Goal: Check status: Check status

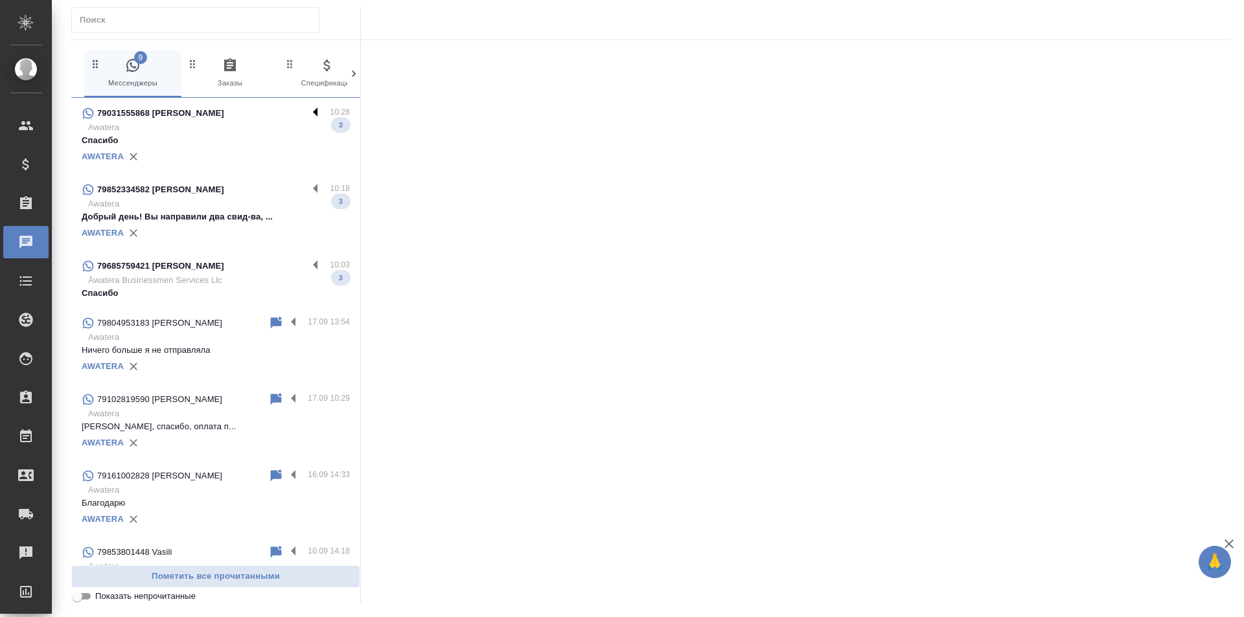
click at [308, 108] on label at bounding box center [319, 113] width 22 height 15
click at [0, 0] on input "checkbox" at bounding box center [0, 0] width 0 height 0
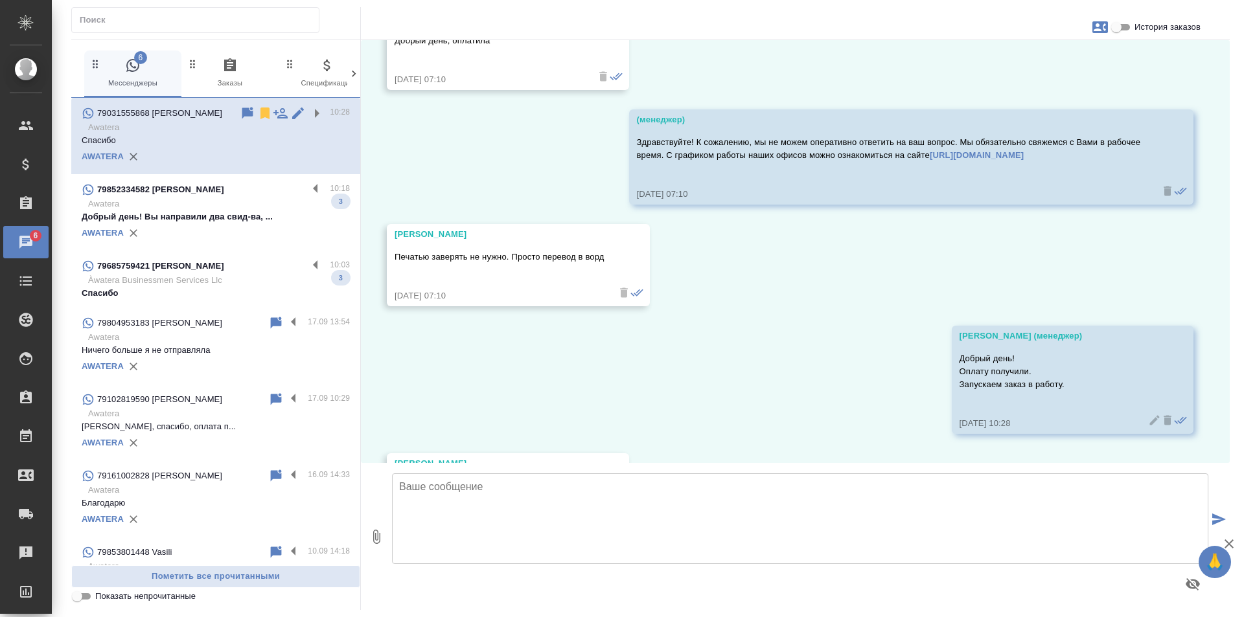
scroll to position [2027, 0]
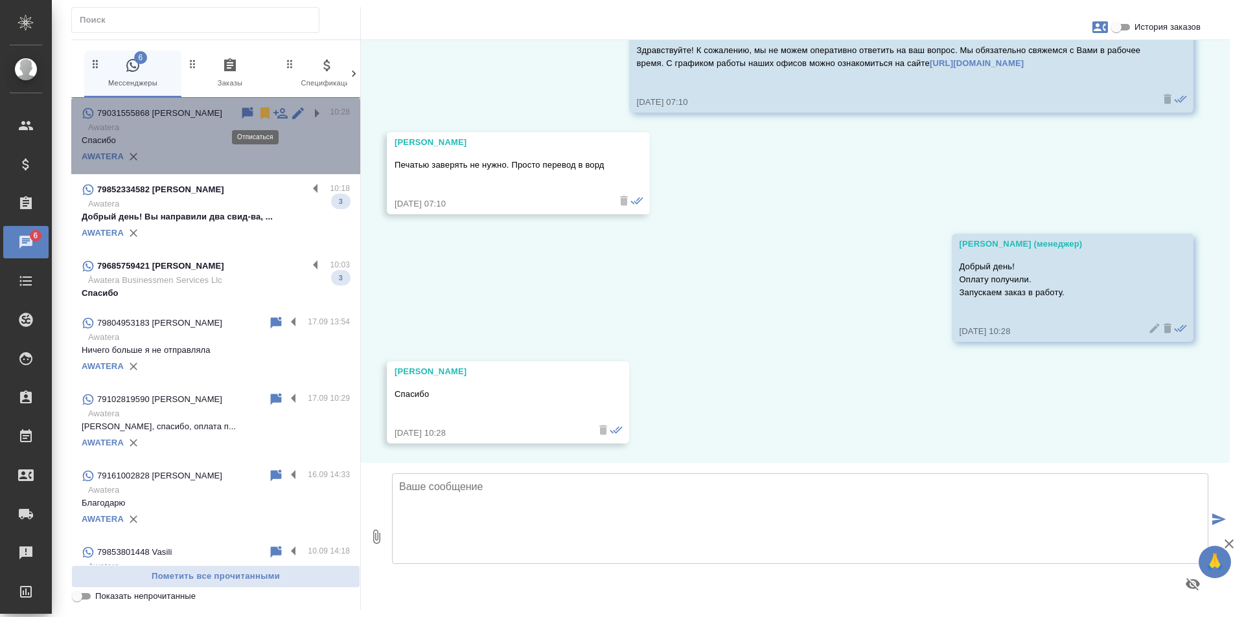
click at [260, 110] on icon at bounding box center [264, 114] width 9 height 12
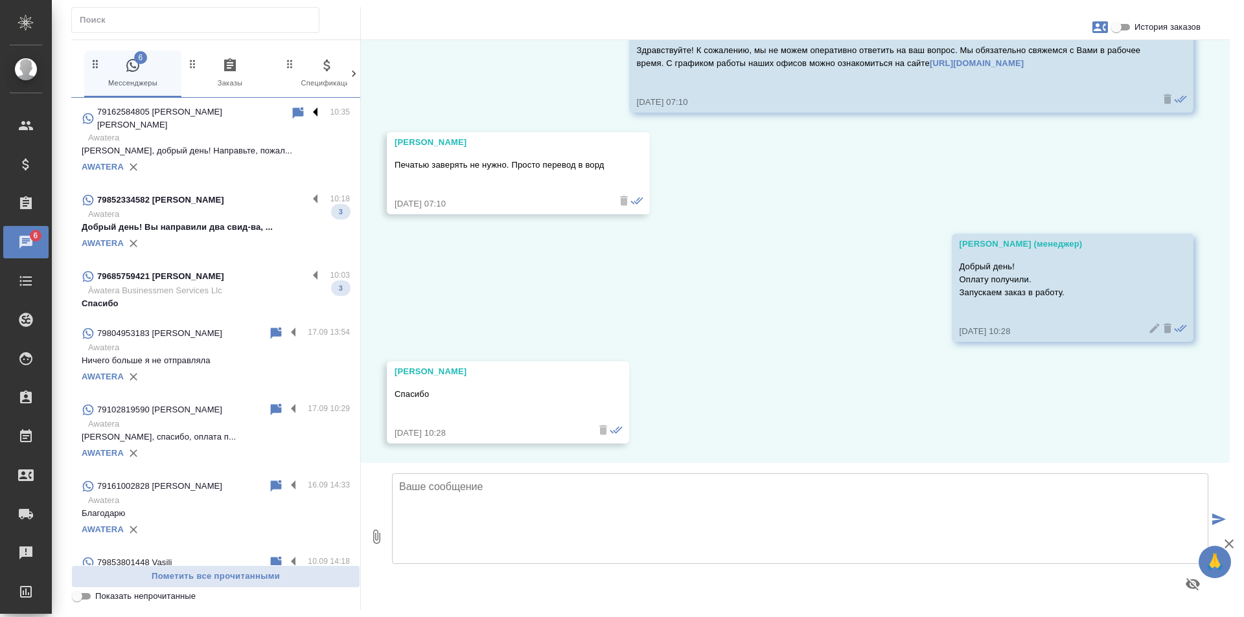
click at [308, 115] on label at bounding box center [319, 113] width 22 height 15
click at [0, 0] on input "checkbox" at bounding box center [0, 0] width 0 height 0
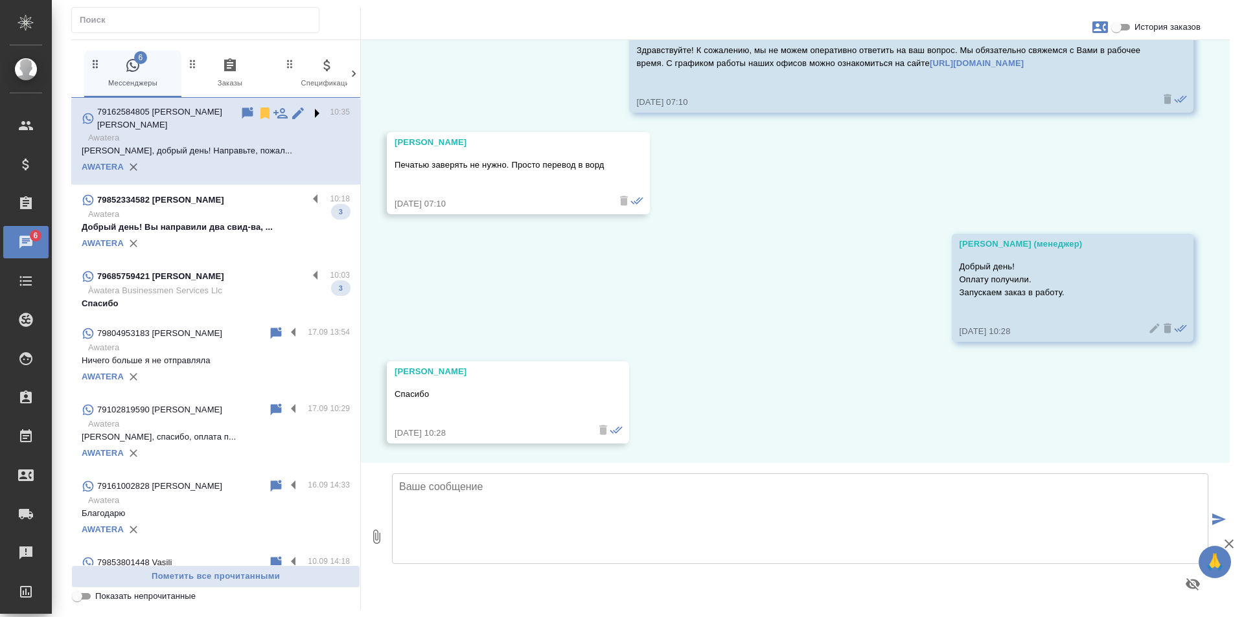
scroll to position [0, 0]
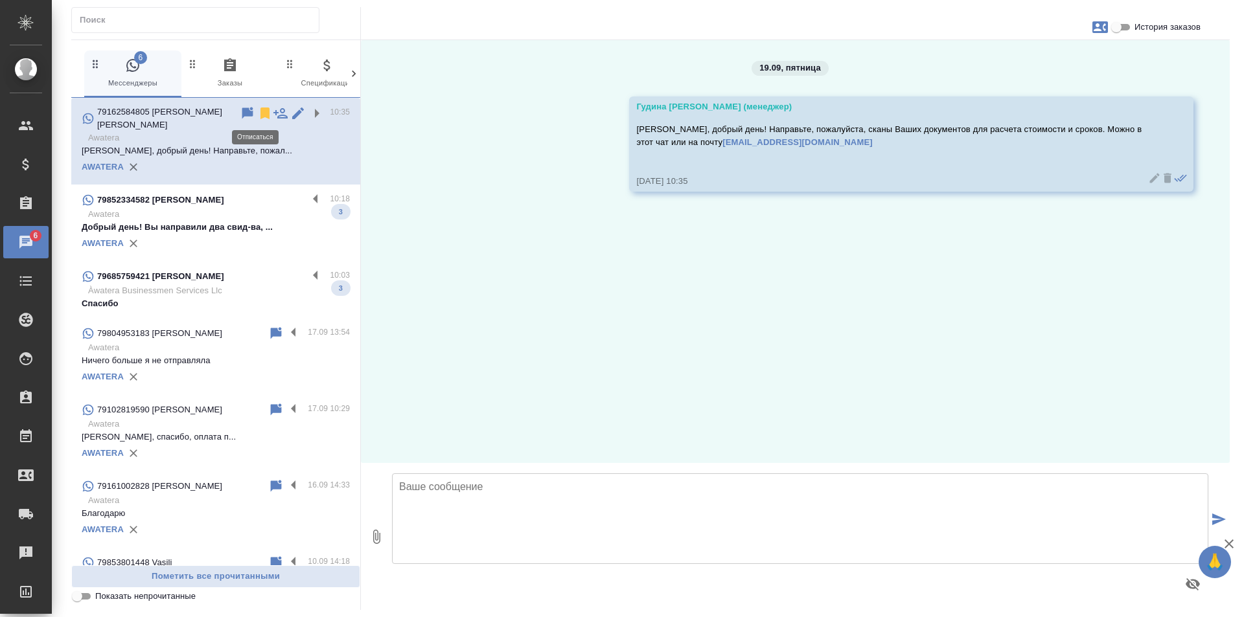
click at [260, 113] on icon at bounding box center [264, 114] width 9 height 12
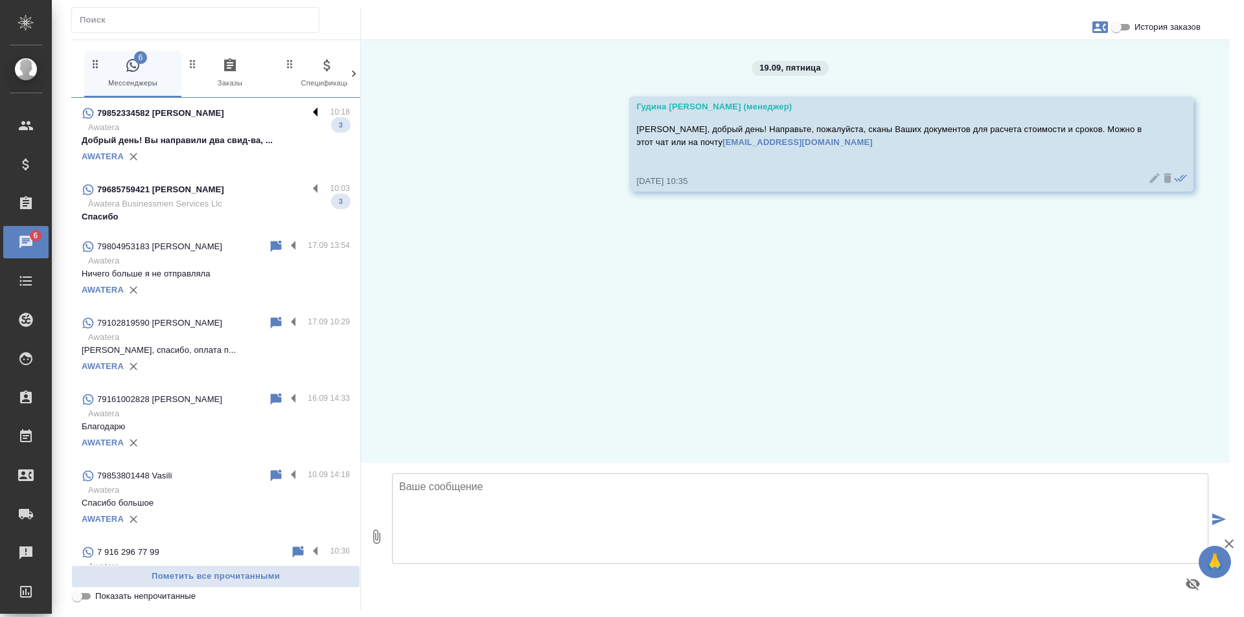
click at [308, 108] on label at bounding box center [319, 113] width 22 height 15
click at [0, 0] on input "checkbox" at bounding box center [0, 0] width 0 height 0
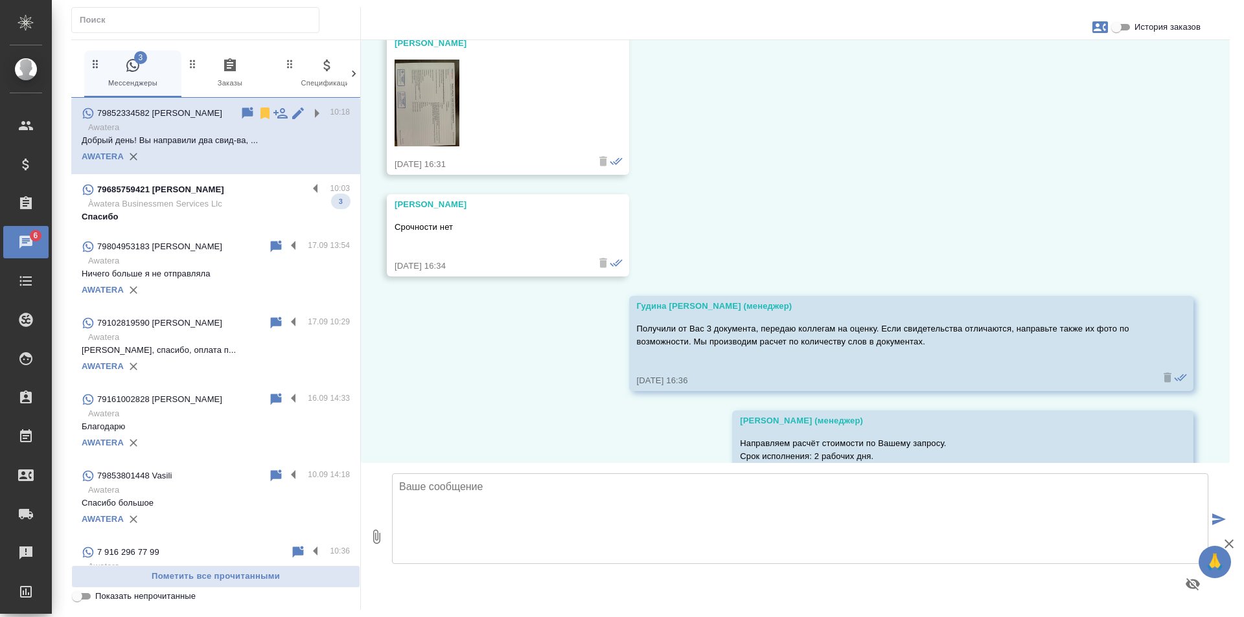
scroll to position [521, 0]
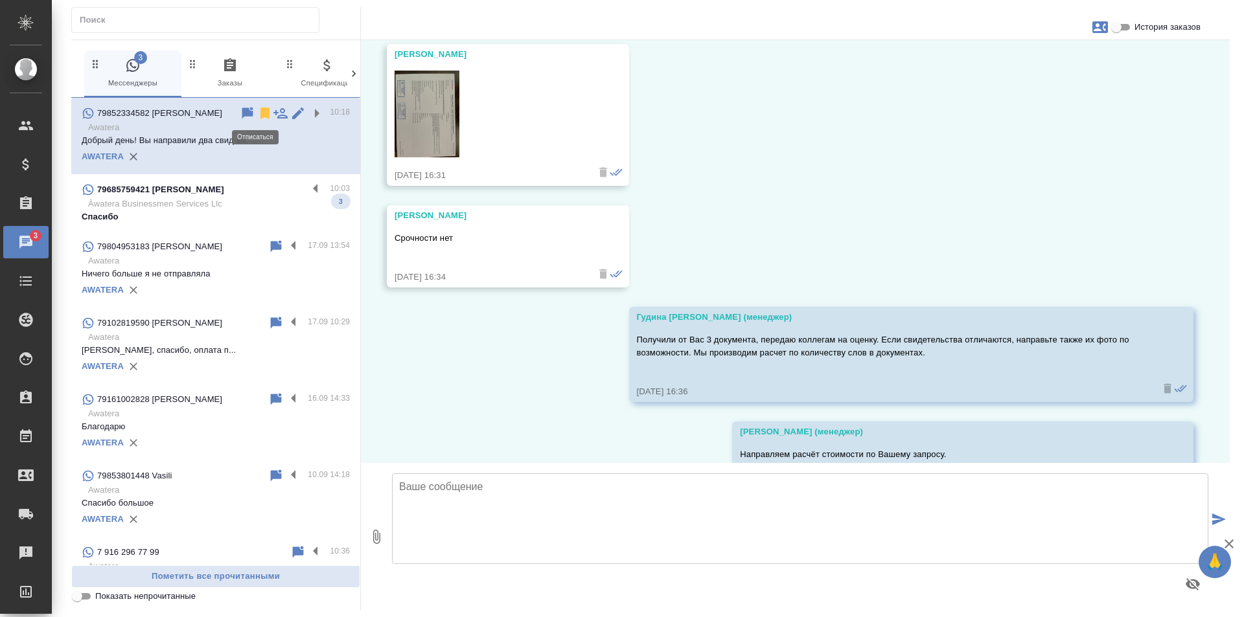
click at [260, 113] on icon at bounding box center [264, 114] width 9 height 12
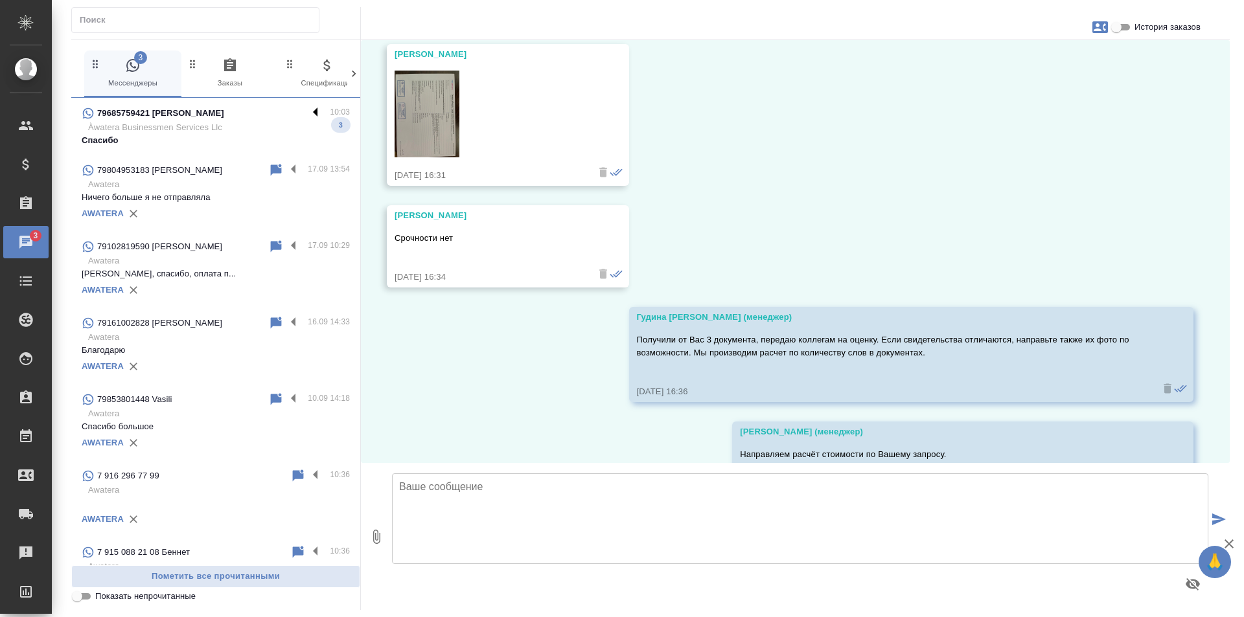
click at [308, 110] on label at bounding box center [319, 113] width 22 height 15
click at [0, 0] on input "checkbox" at bounding box center [0, 0] width 0 height 0
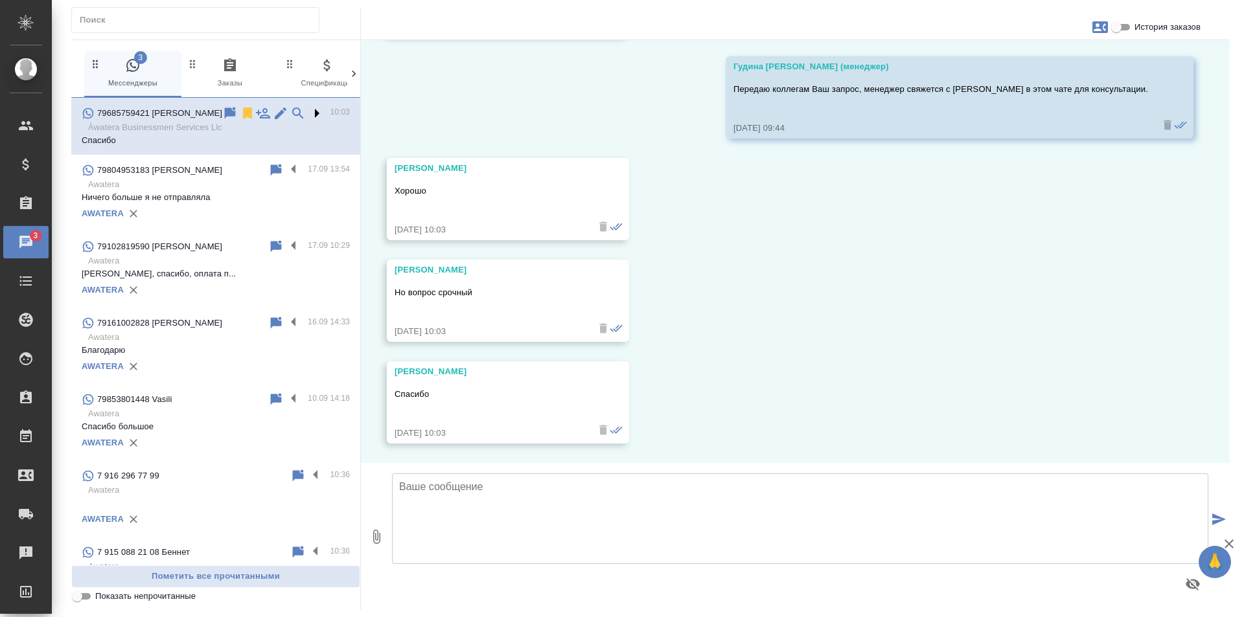
scroll to position [447, 0]
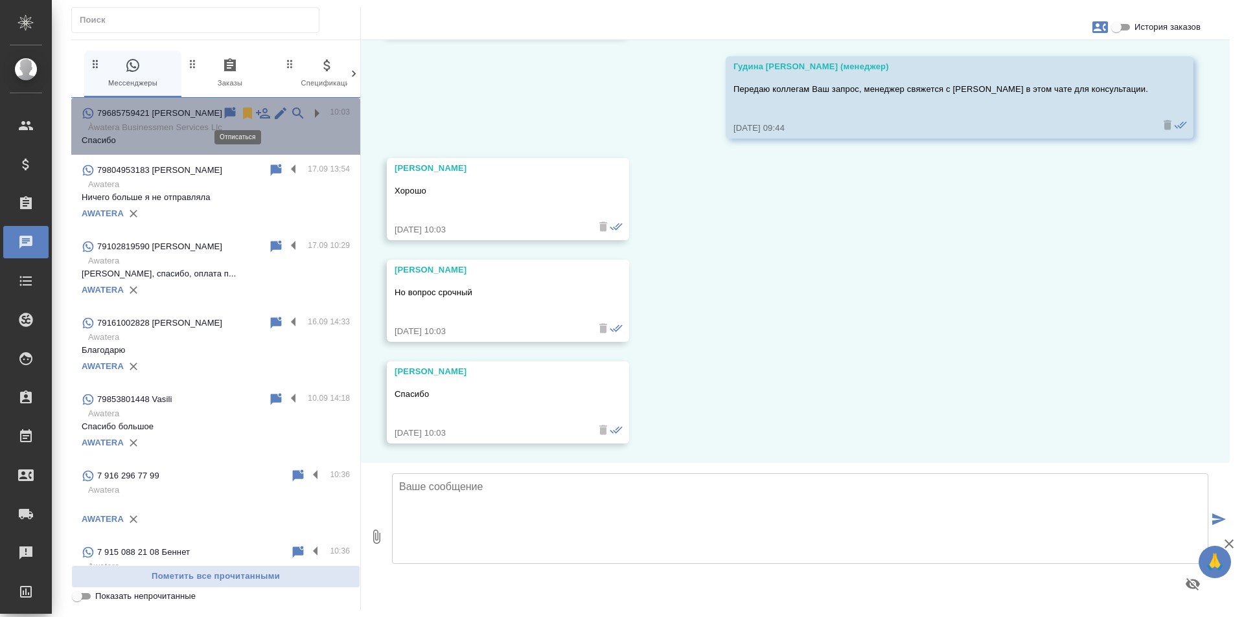
click at [243, 113] on icon at bounding box center [247, 114] width 9 height 12
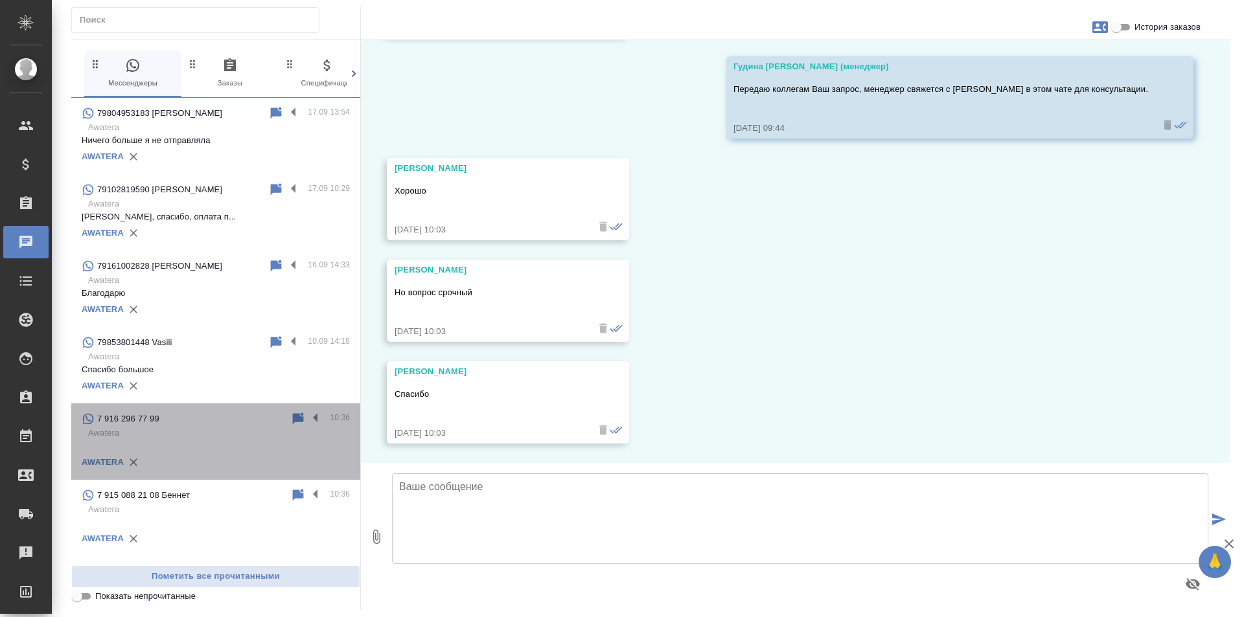
click at [289, 455] on div "AWATERA" at bounding box center [216, 462] width 268 height 19
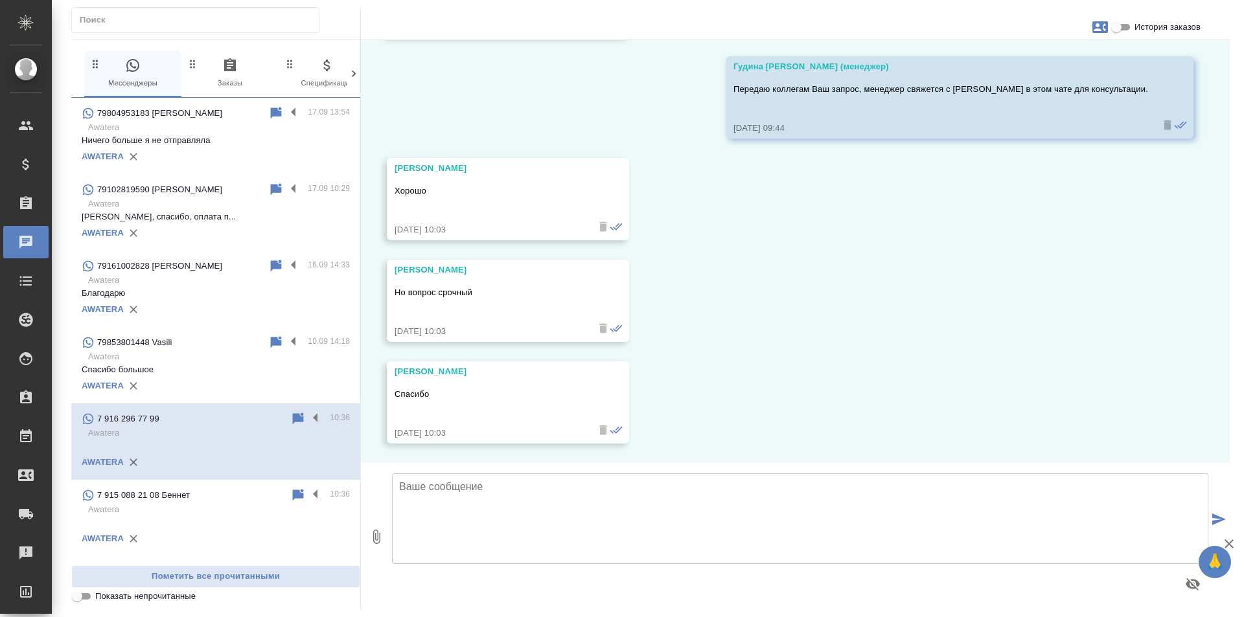
scroll to position [0, 0]
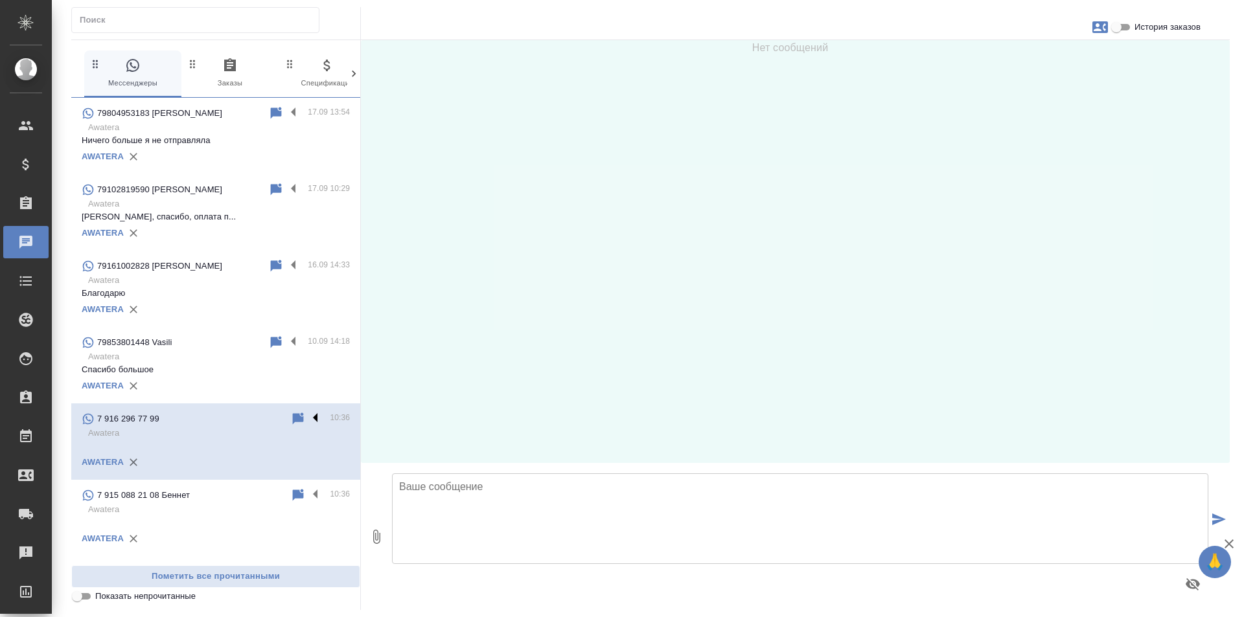
click at [318, 417] on label at bounding box center [319, 418] width 22 height 15
click at [0, 0] on input "checkbox" at bounding box center [0, 0] width 0 height 0
click at [269, 418] on icon at bounding box center [264, 419] width 9 height 12
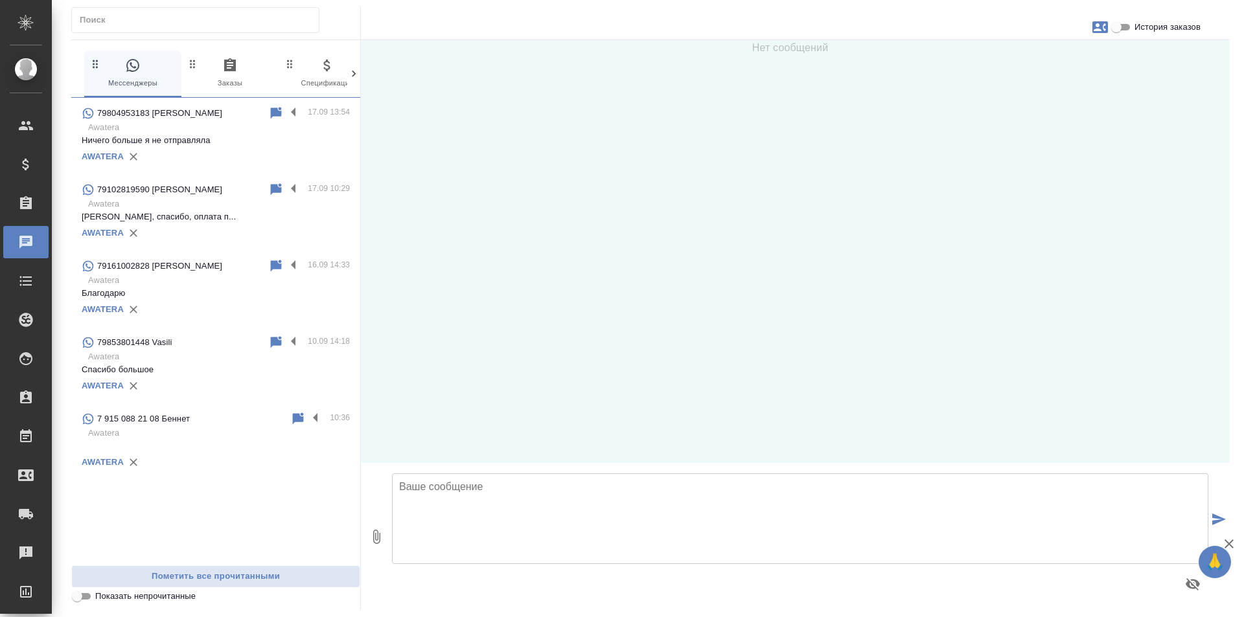
click at [315, 416] on label at bounding box center [319, 418] width 22 height 15
click at [0, 0] on input "checkbox" at bounding box center [0, 0] width 0 height 0
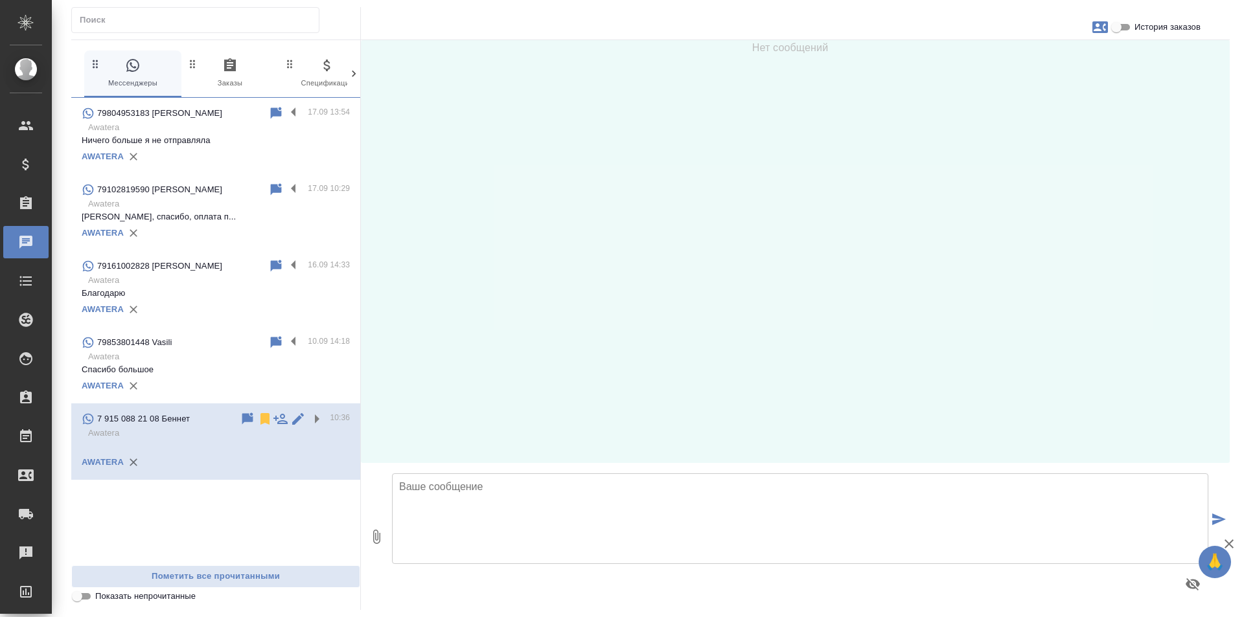
click at [267, 419] on icon at bounding box center [264, 419] width 9 height 12
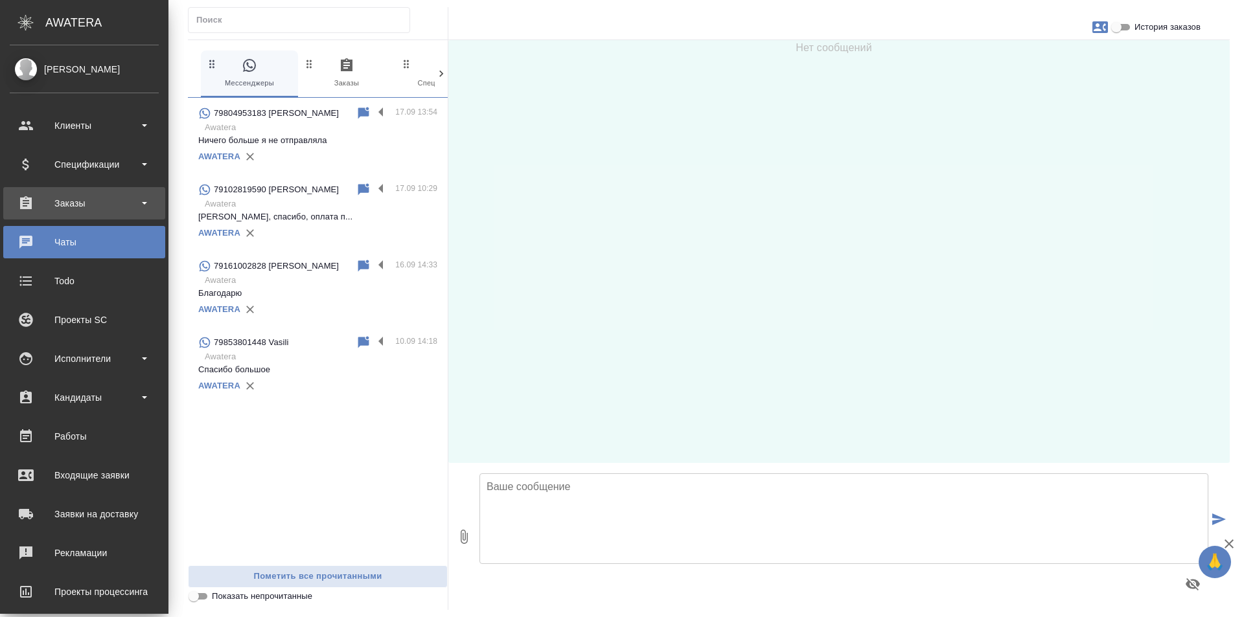
click at [97, 218] on div "Заказы" at bounding box center [84, 203] width 162 height 32
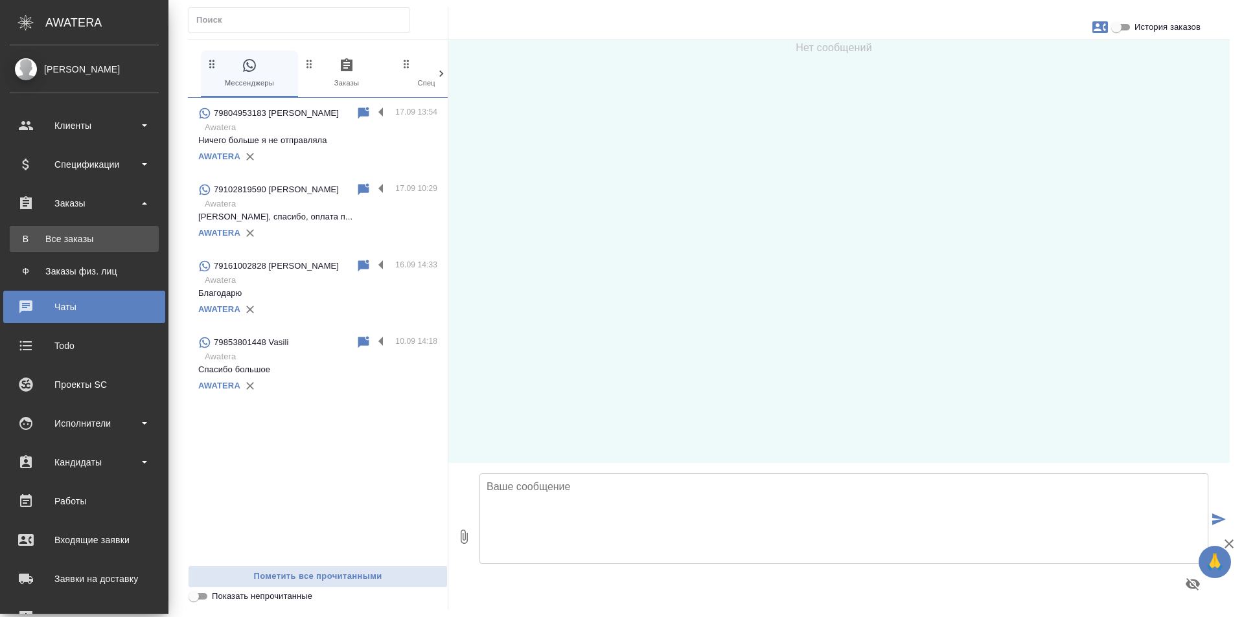
click at [125, 238] on div "Все заказы" at bounding box center [84, 239] width 136 height 13
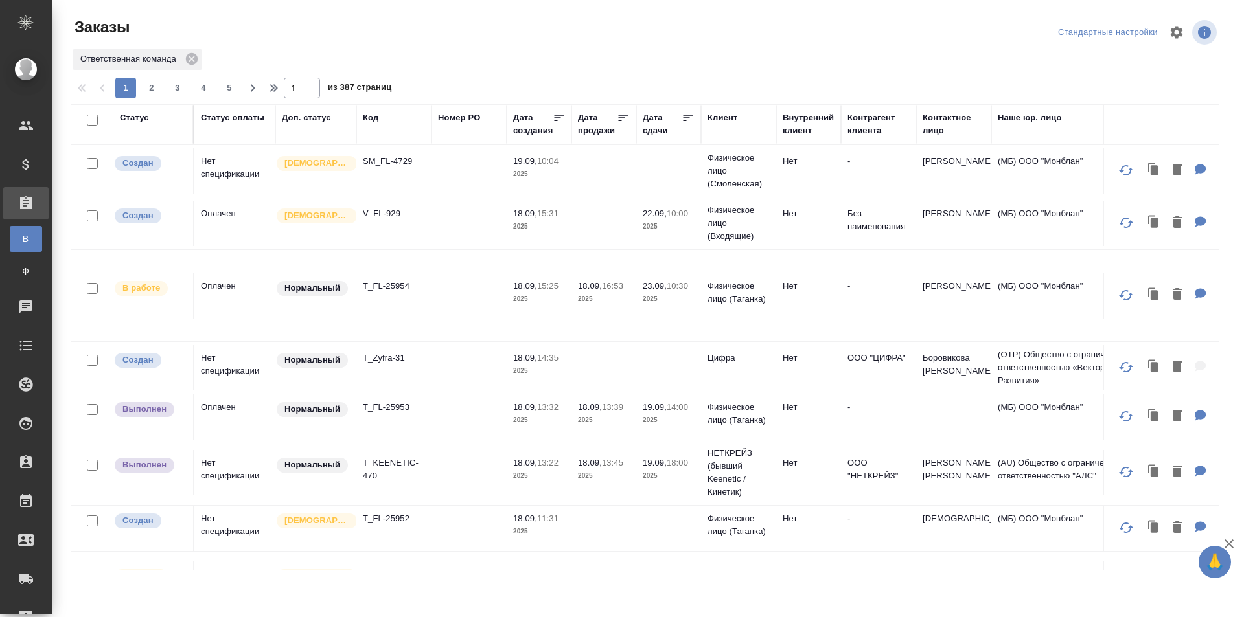
click at [378, 119] on div "Код" at bounding box center [371, 117] width 16 height 13
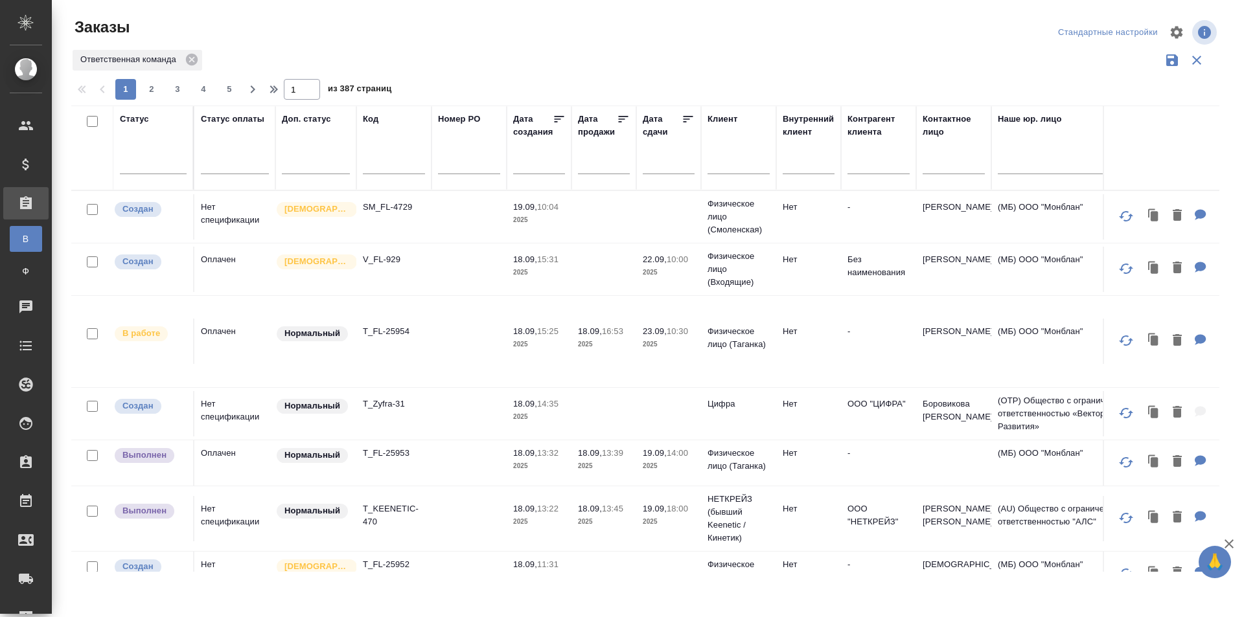
click at [383, 125] on div "Код" at bounding box center [394, 119] width 62 height 13
click at [394, 159] on input "text" at bounding box center [394, 165] width 62 height 16
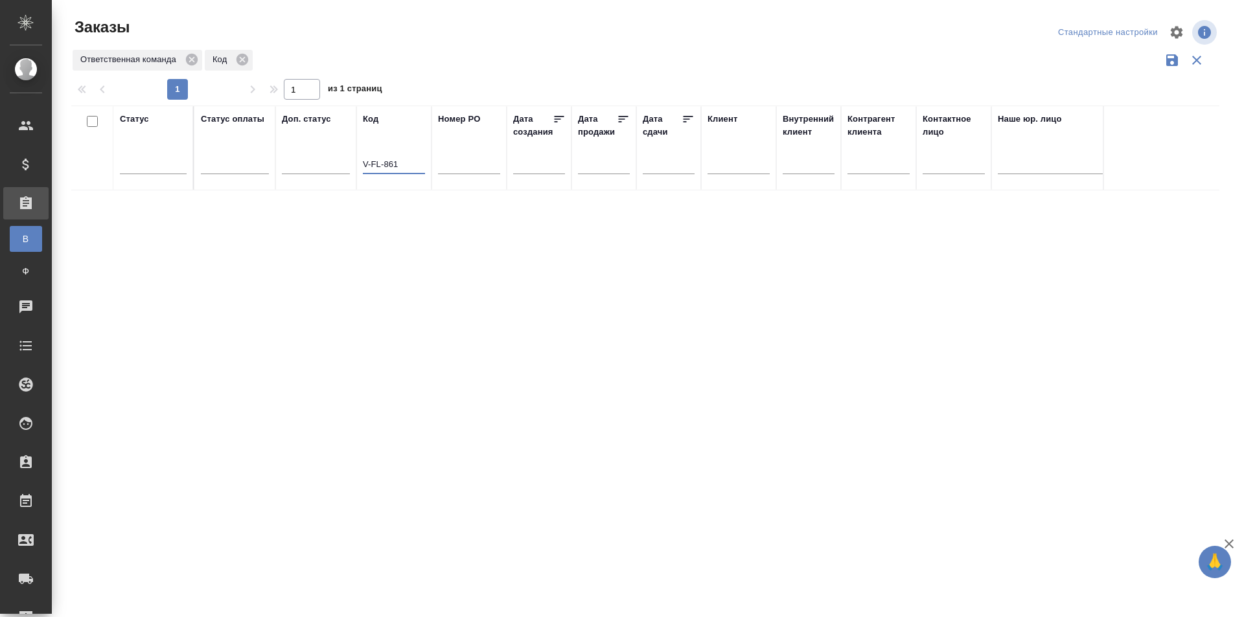
type input "V-FL-861"
click at [189, 62] on icon at bounding box center [192, 60] width 12 height 12
click at [417, 152] on input "V-FL-861" at bounding box center [394, 155] width 62 height 16
drag, startPoint x: 408, startPoint y: 150, endPoint x: 337, endPoint y: 155, distance: 70.8
click at [337, 155] on tr "Статус Статус оплаты Доп. статус Код V-FL-861 Номер PO Дата создания Дата прода…" at bounding box center [1155, 143] width 2169 height 74
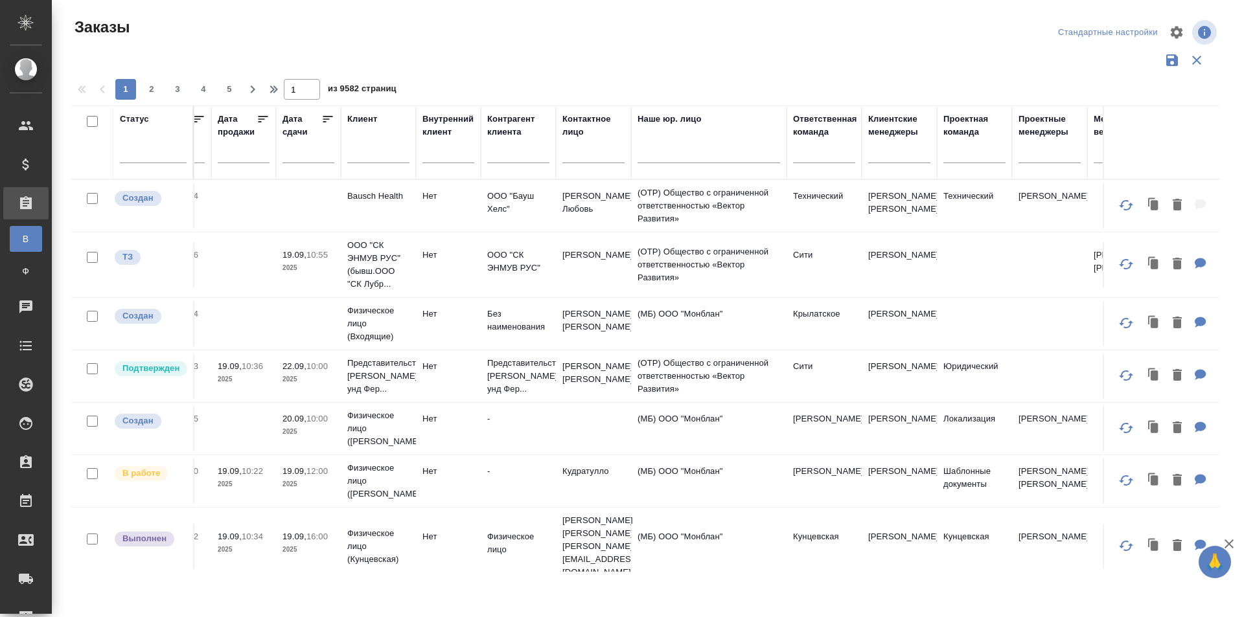
scroll to position [0, 472]
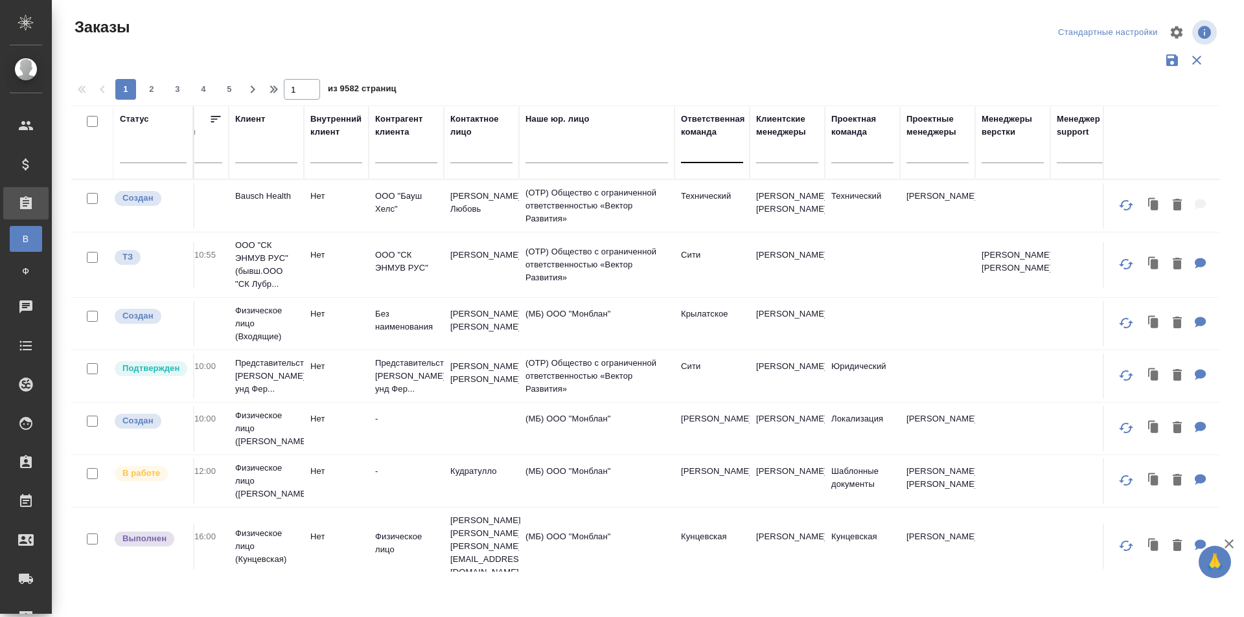
click at [712, 155] on div at bounding box center [712, 150] width 62 height 19
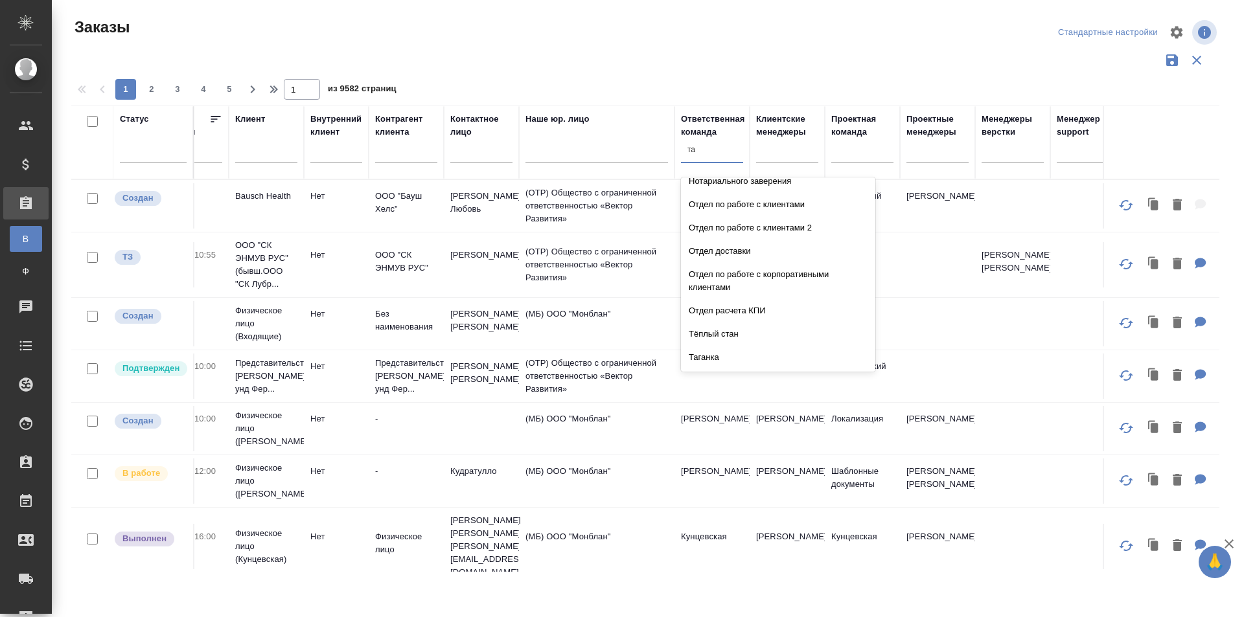
scroll to position [0, 0]
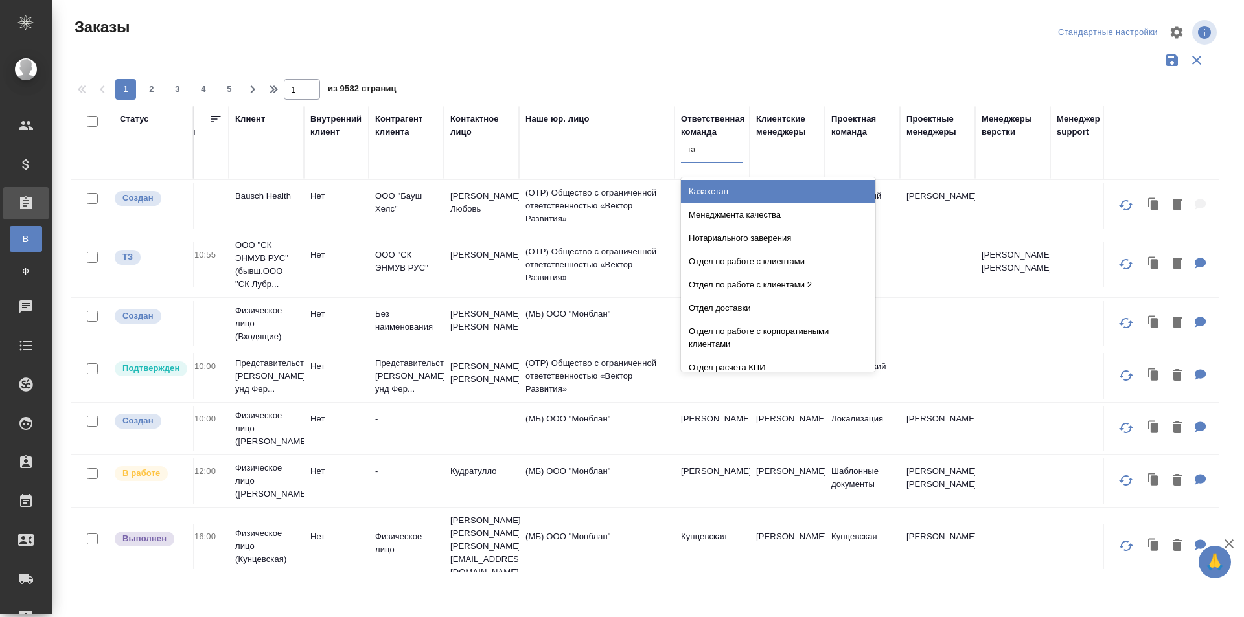
type input "таг"
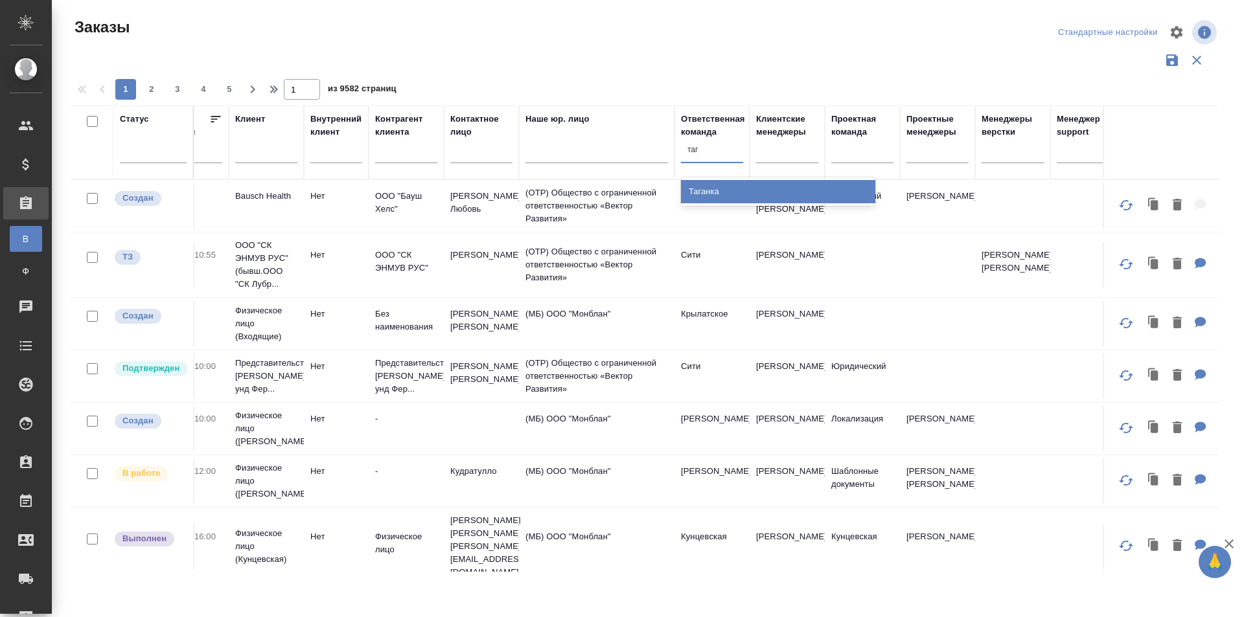
click at [735, 189] on div "Таганка" at bounding box center [778, 191] width 194 height 23
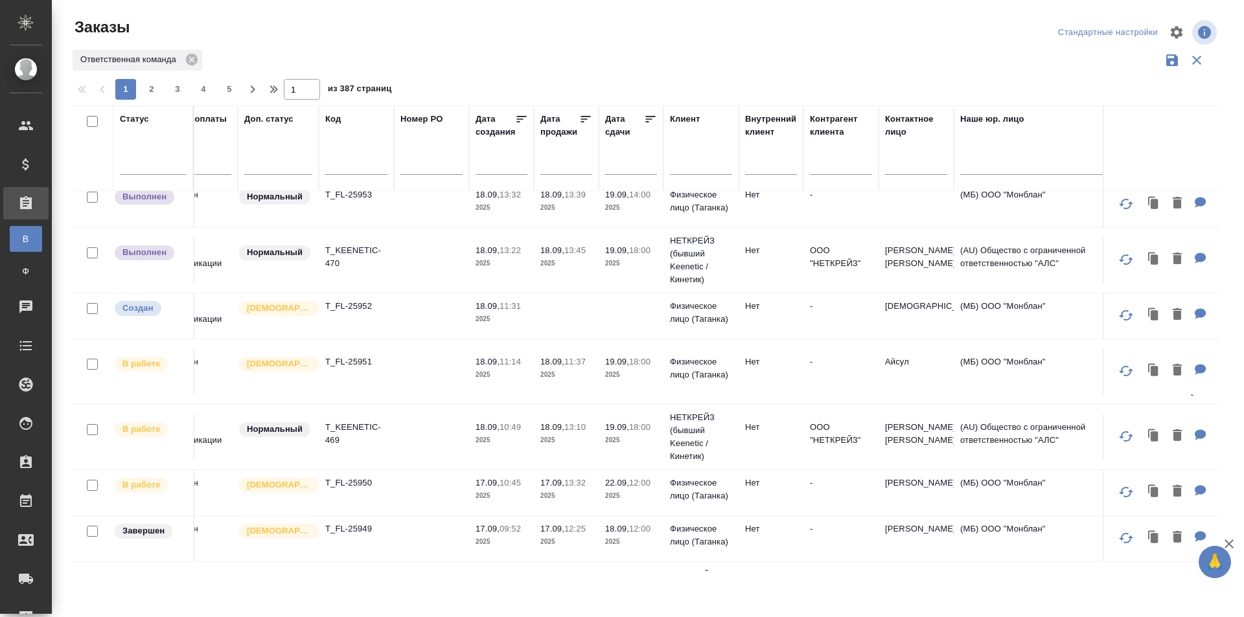
scroll to position [0, 38]
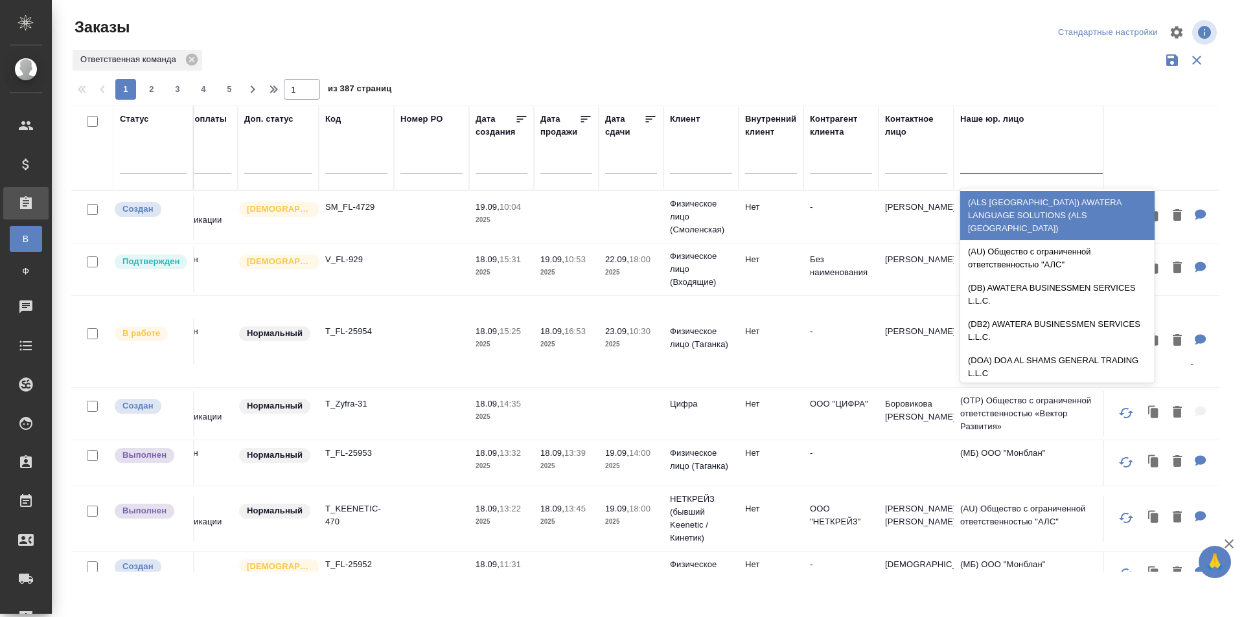
click at [994, 168] on div at bounding box center [1031, 161] width 143 height 19
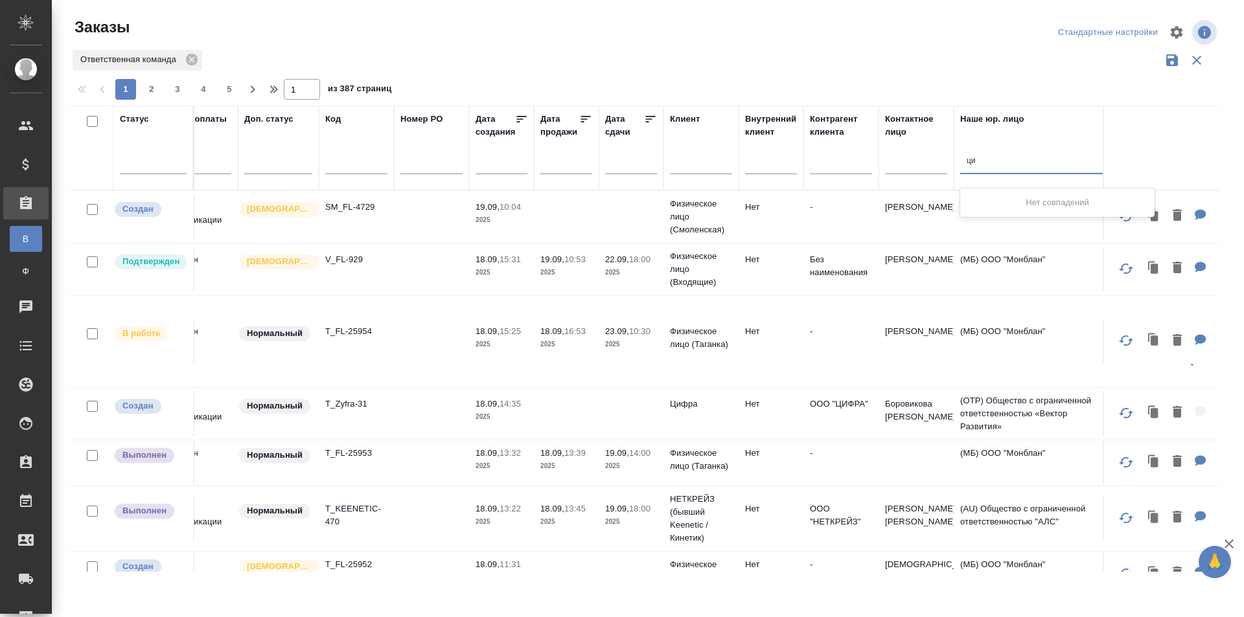
type input "ц"
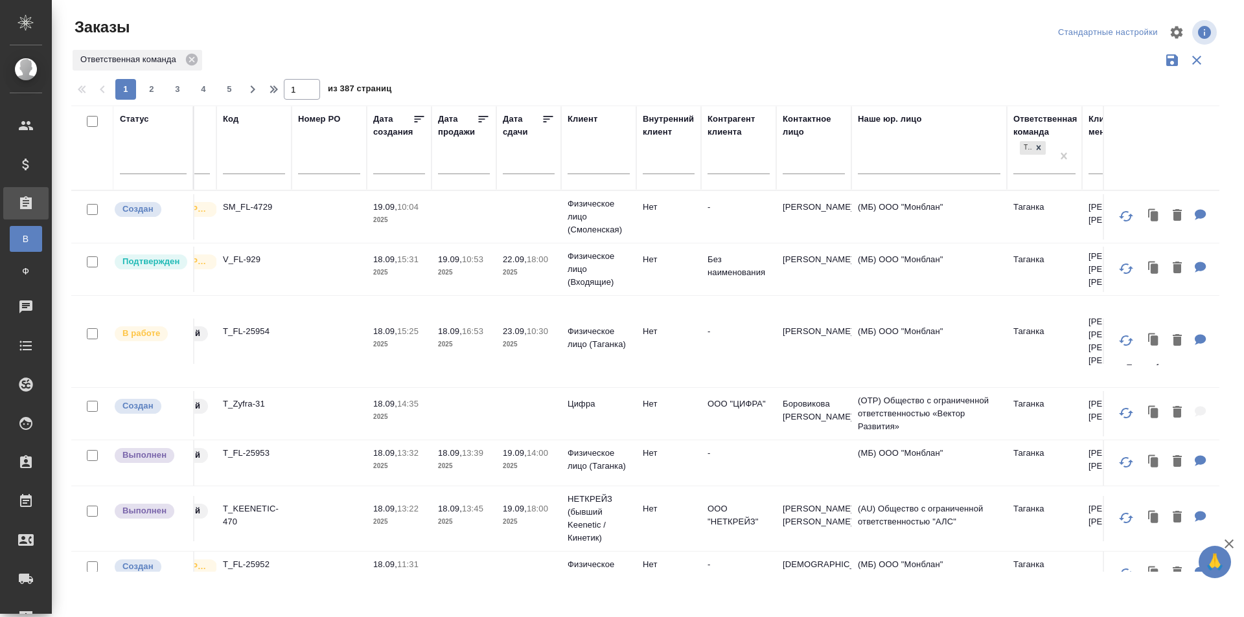
scroll to position [0, 149]
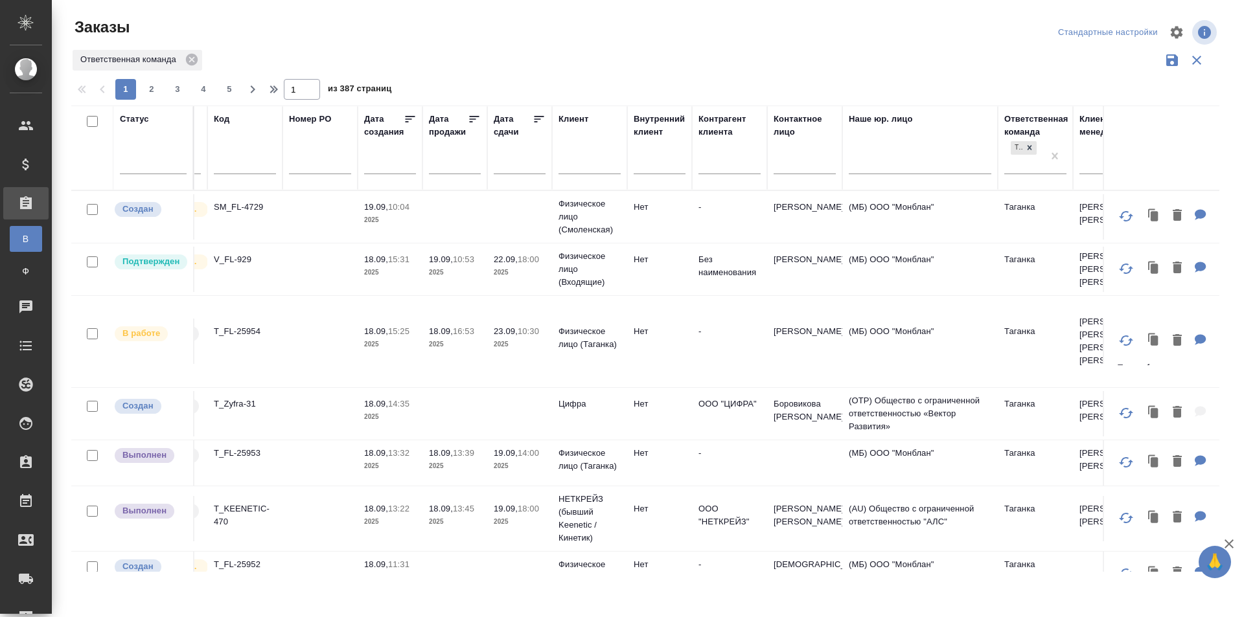
click at [729, 161] on input "text" at bounding box center [729, 165] width 62 height 16
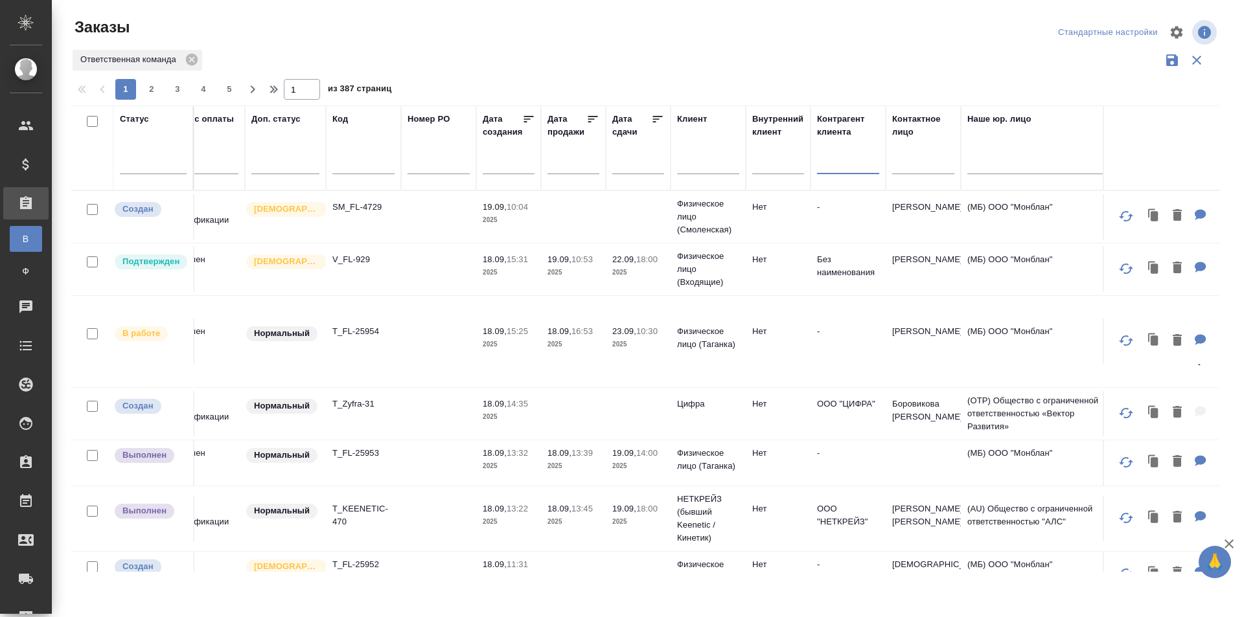
scroll to position [0, 0]
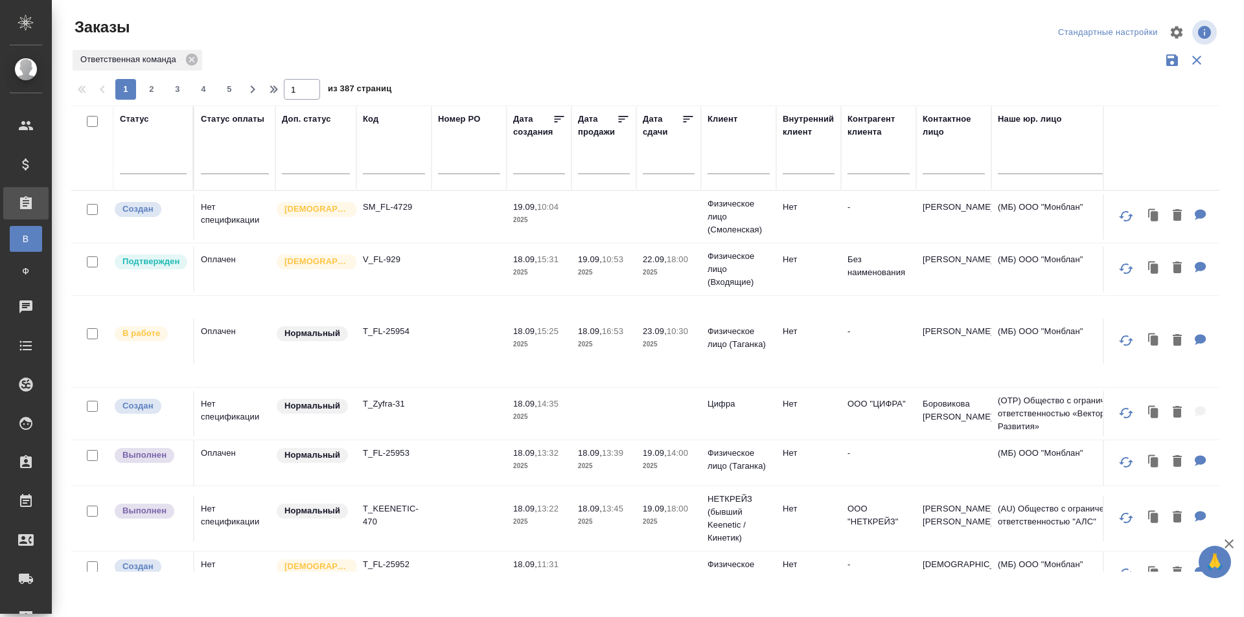
click at [695, 418] on td at bounding box center [668, 413] width 65 height 45
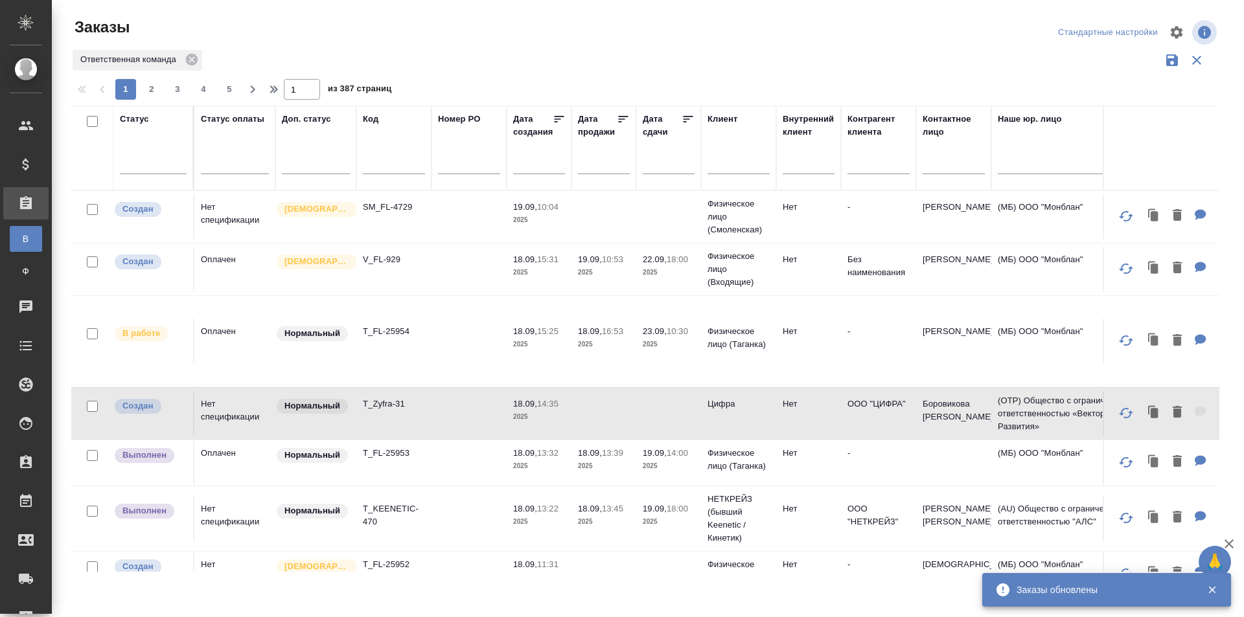
click at [389, 159] on input "text" at bounding box center [394, 165] width 62 height 16
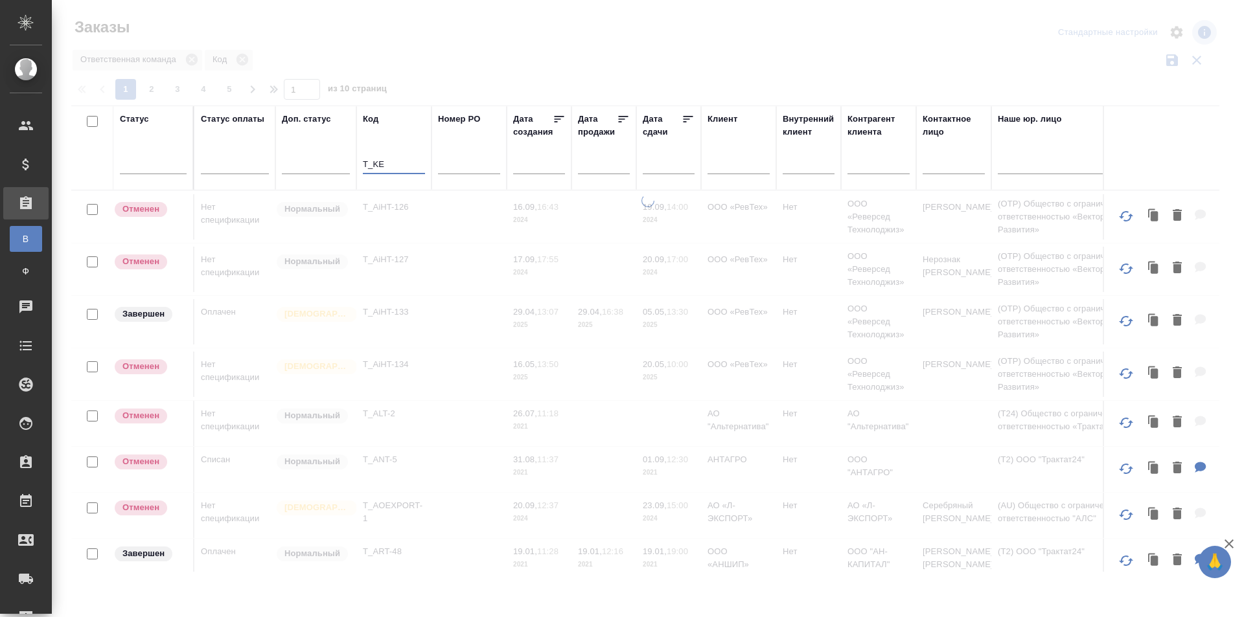
type input "T_KEE"
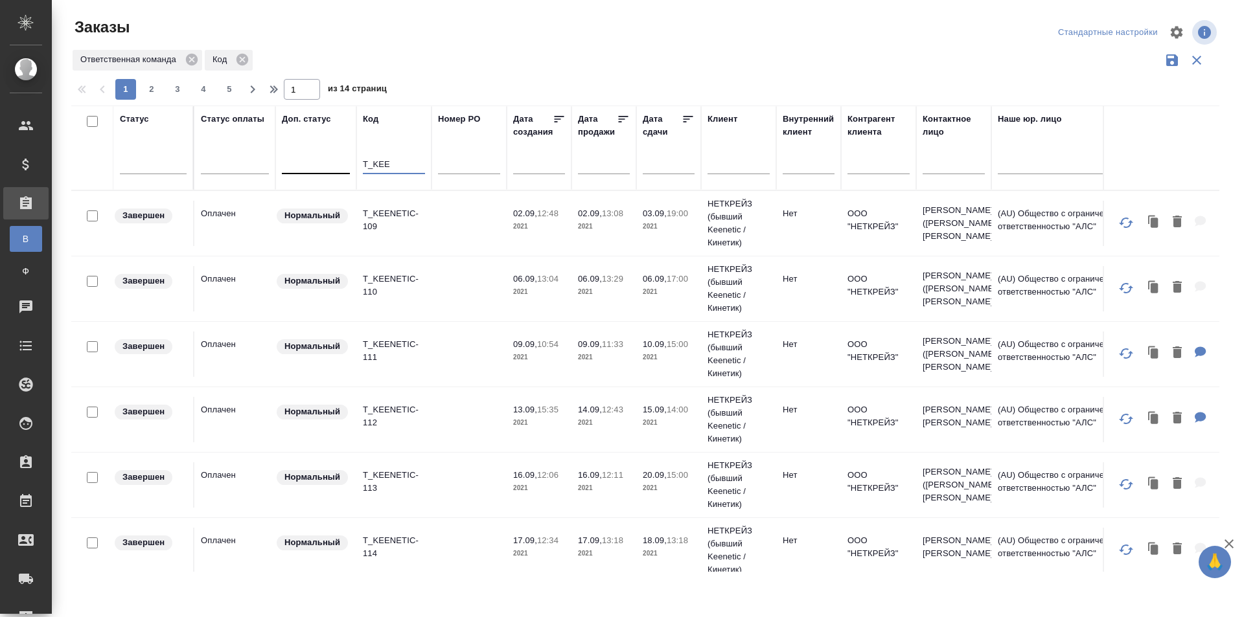
drag, startPoint x: 415, startPoint y: 161, endPoint x: 326, endPoint y: 163, distance: 88.8
click at [326, 163] on tr "Статус Статус оплаты Доп. статус Код T_KEE Номер PO Дата создания Дата продажи …" at bounding box center [1155, 148] width 2169 height 85
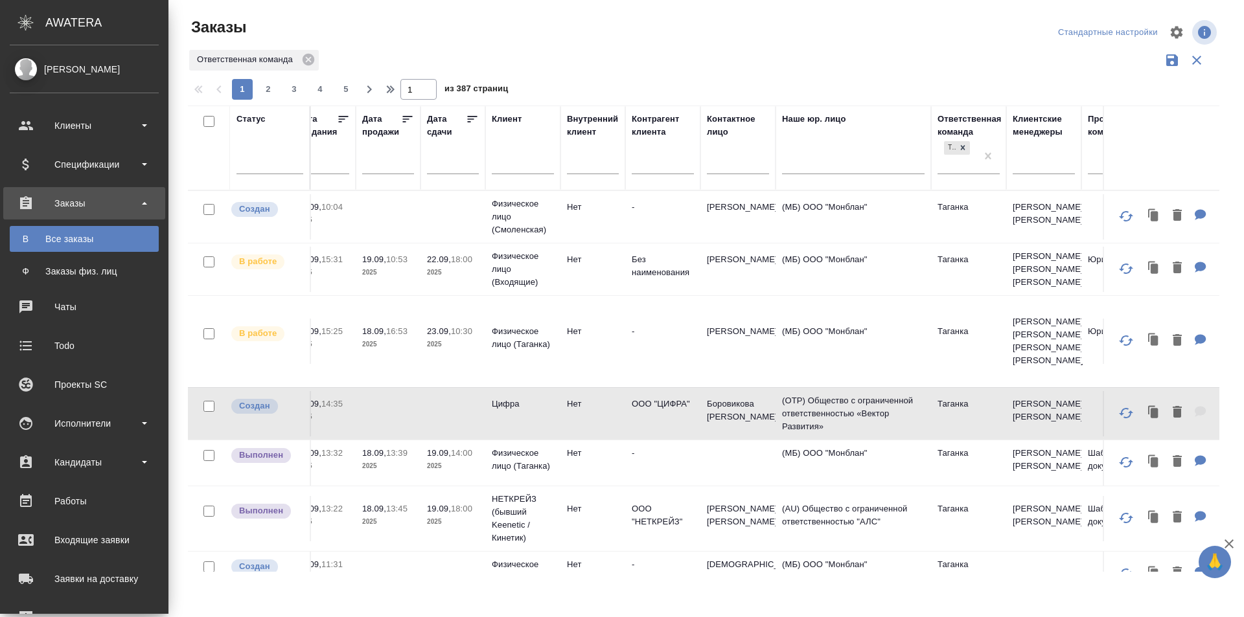
scroll to position [0, 347]
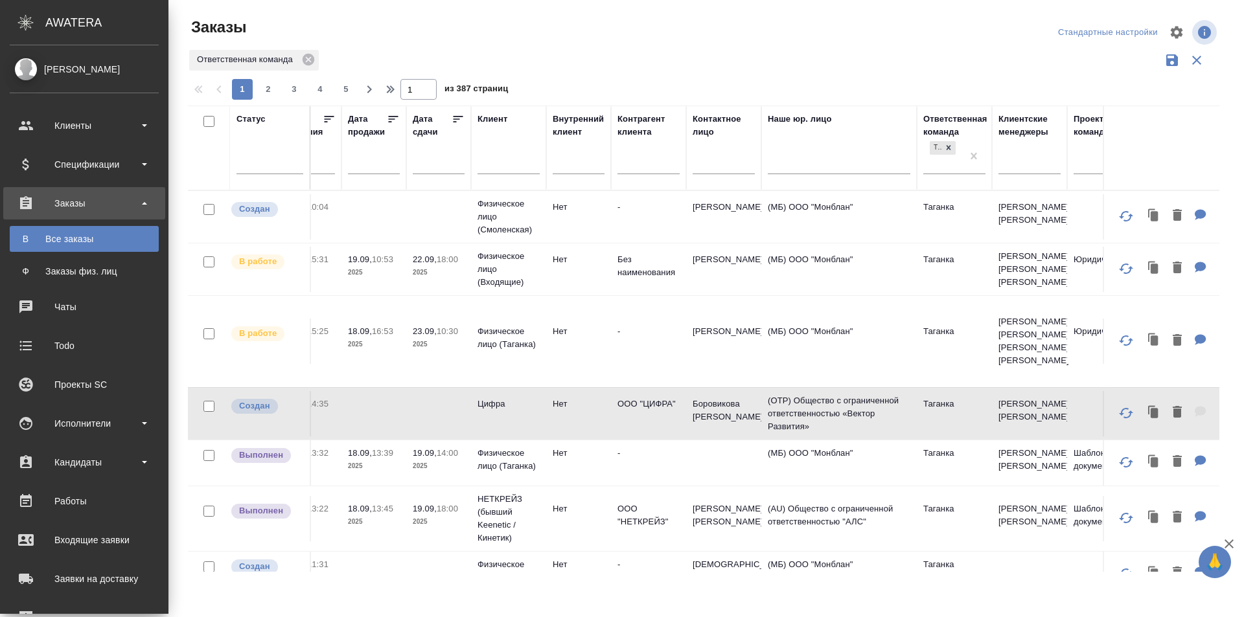
click at [746, 525] on td "[PERSON_NAME] [PERSON_NAME]" at bounding box center [723, 518] width 75 height 45
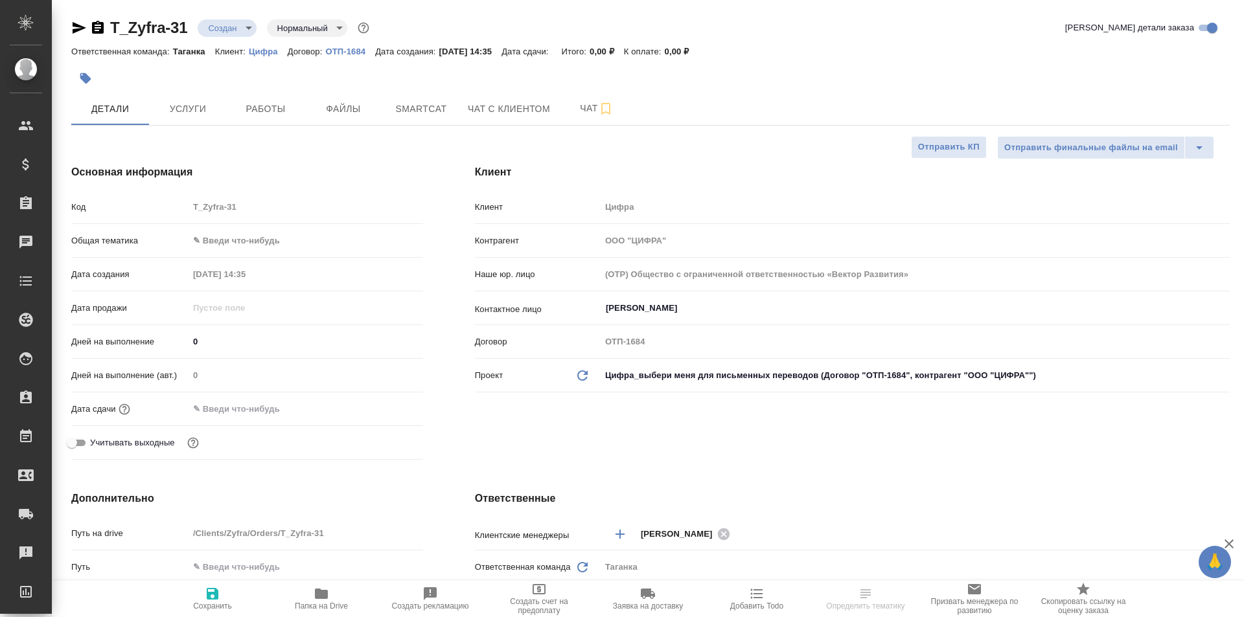
select select "RU"
click at [205, 93] on button "Услуги" at bounding box center [188, 109] width 78 height 32
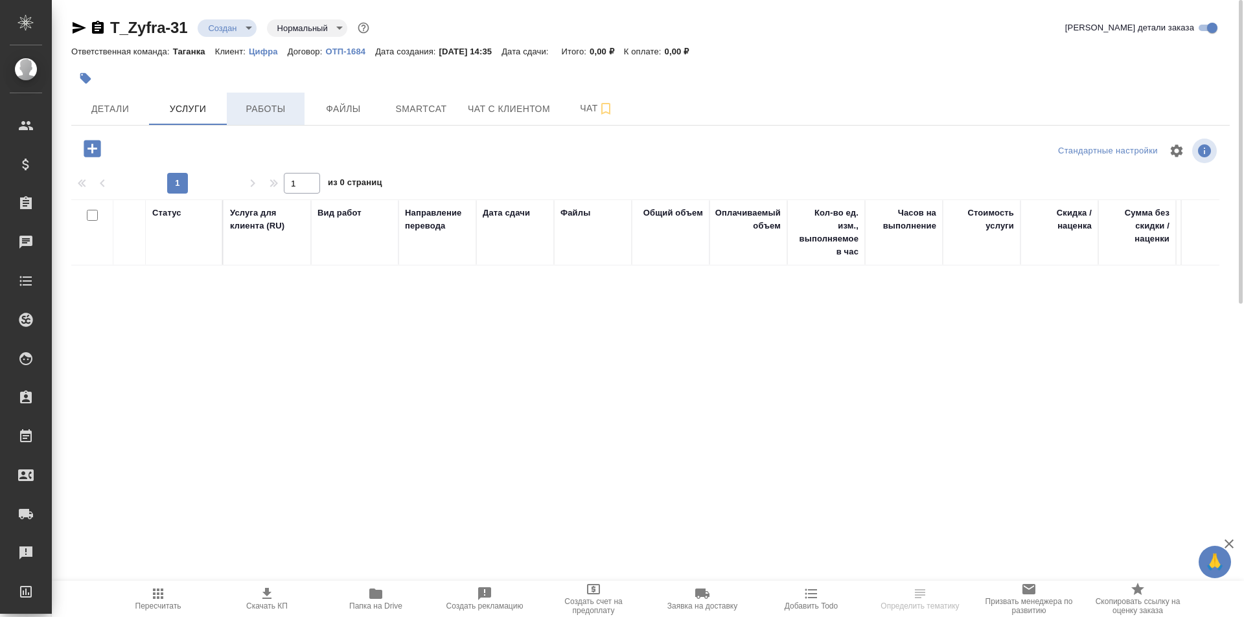
click at [277, 113] on span "Работы" at bounding box center [265, 109] width 62 height 16
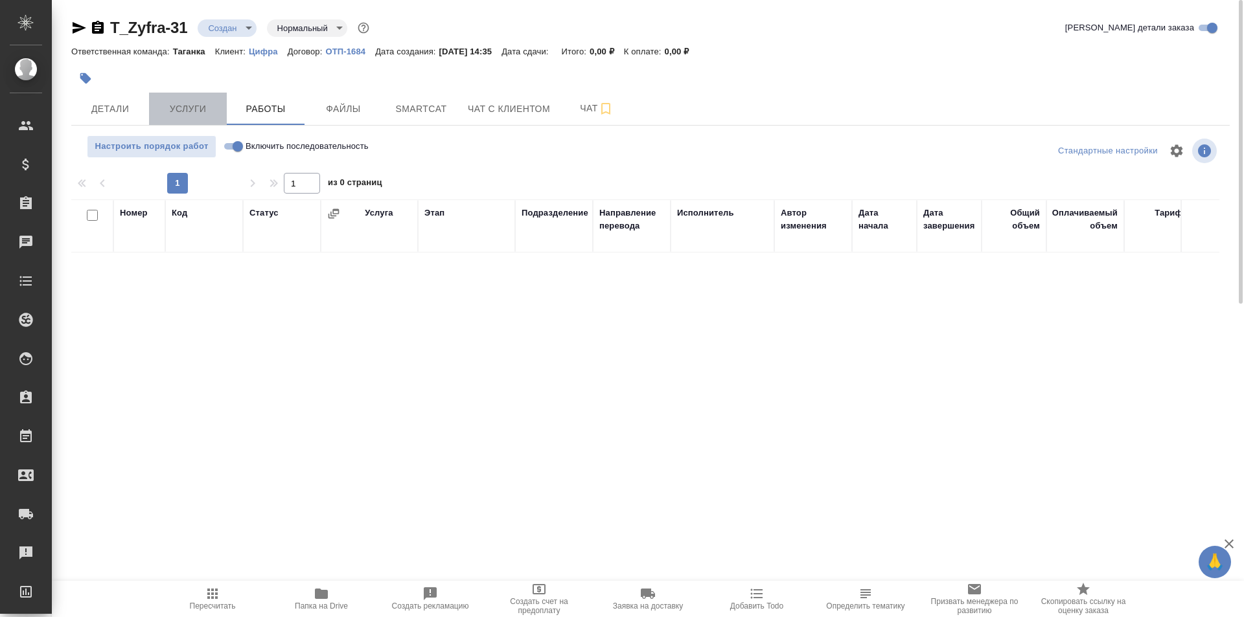
click at [200, 104] on span "Услуги" at bounding box center [188, 109] width 62 height 16
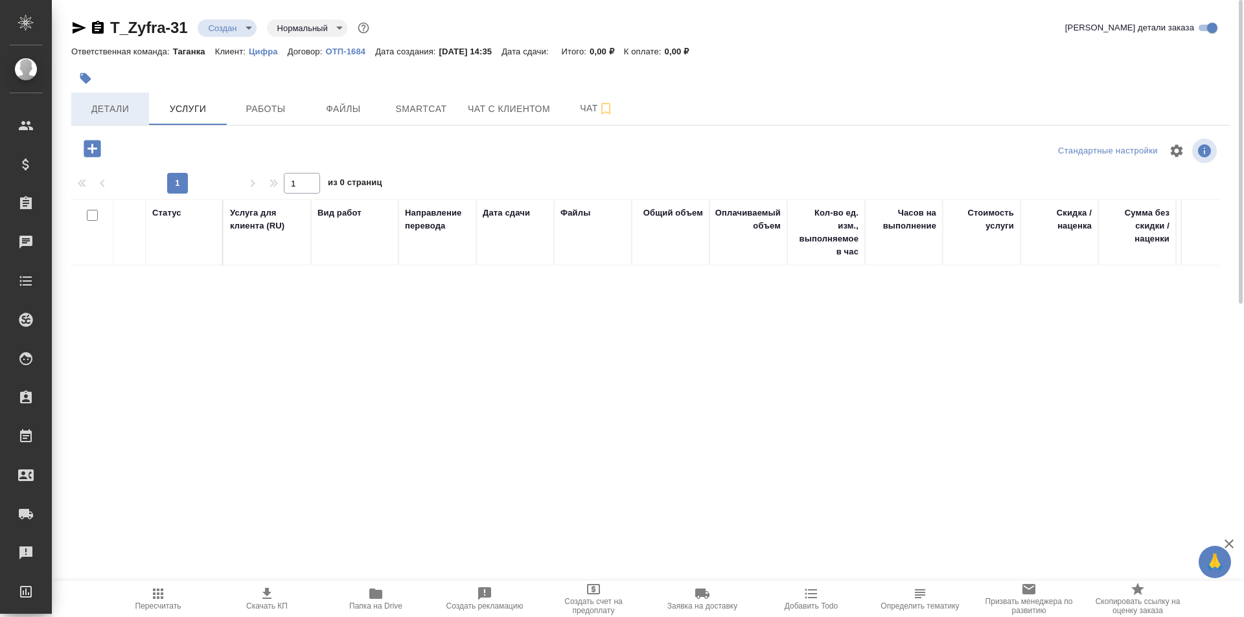
click at [126, 102] on span "Детали" at bounding box center [110, 109] width 62 height 16
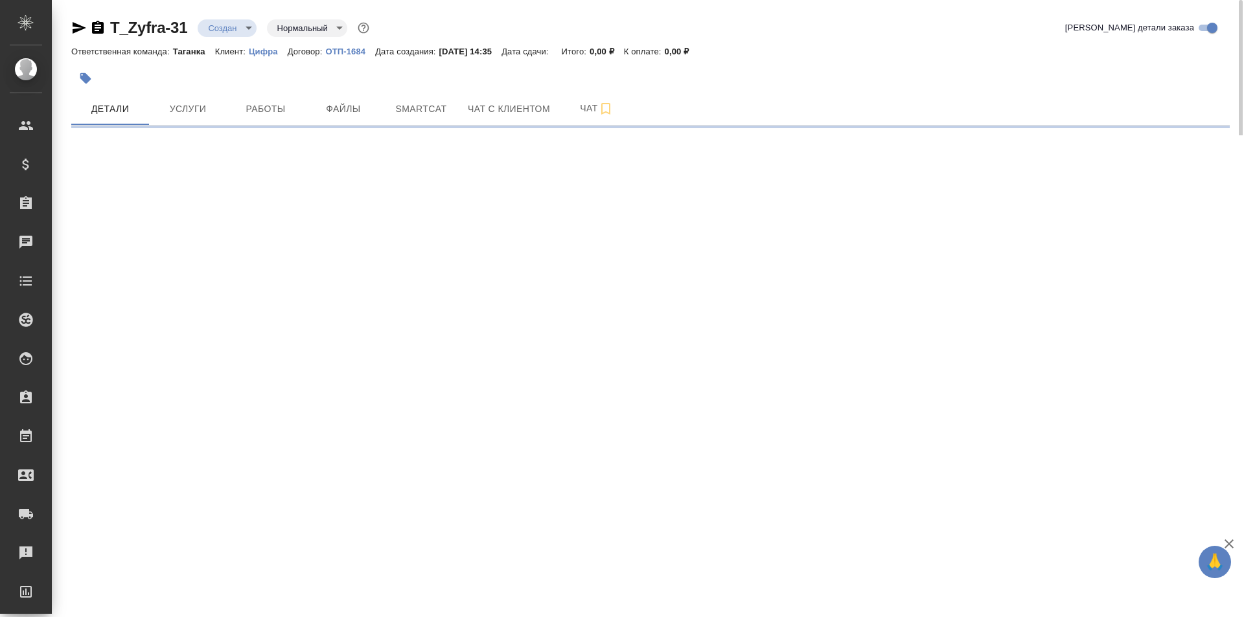
select select "RU"
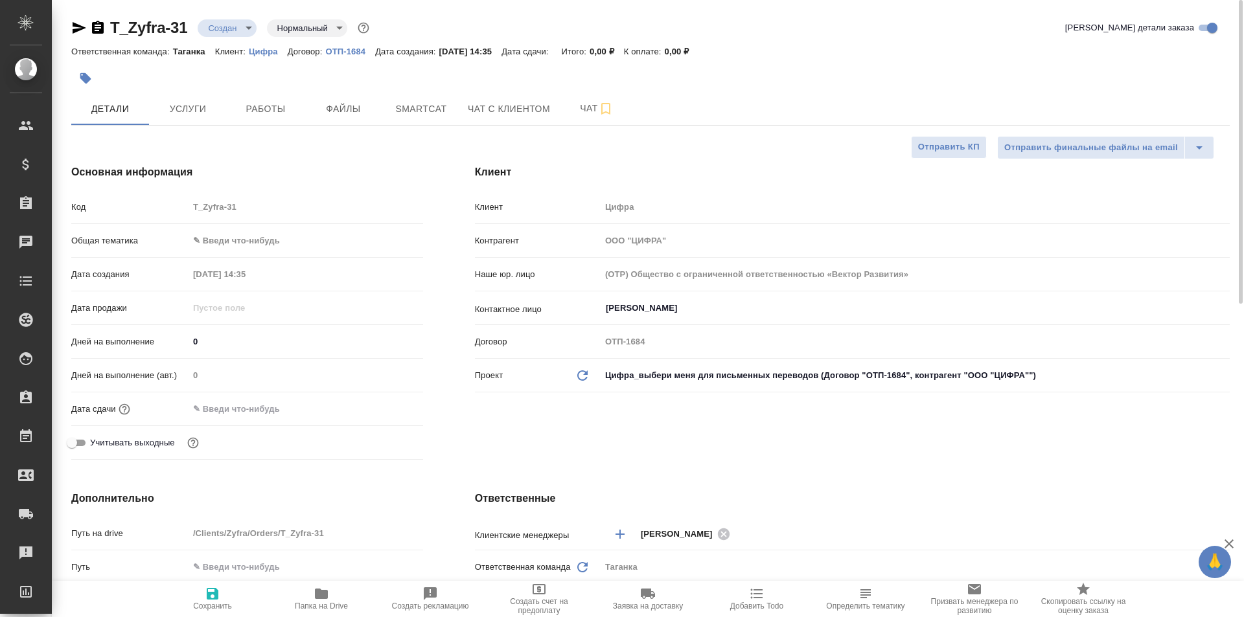
type textarea "x"
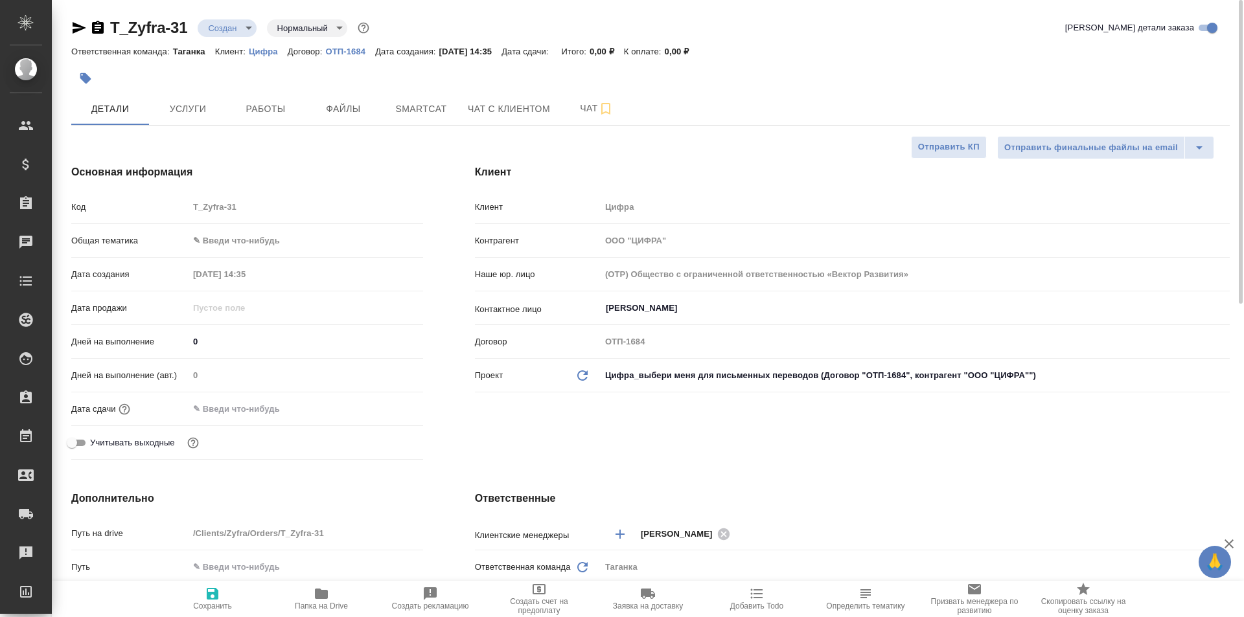
type textarea "x"
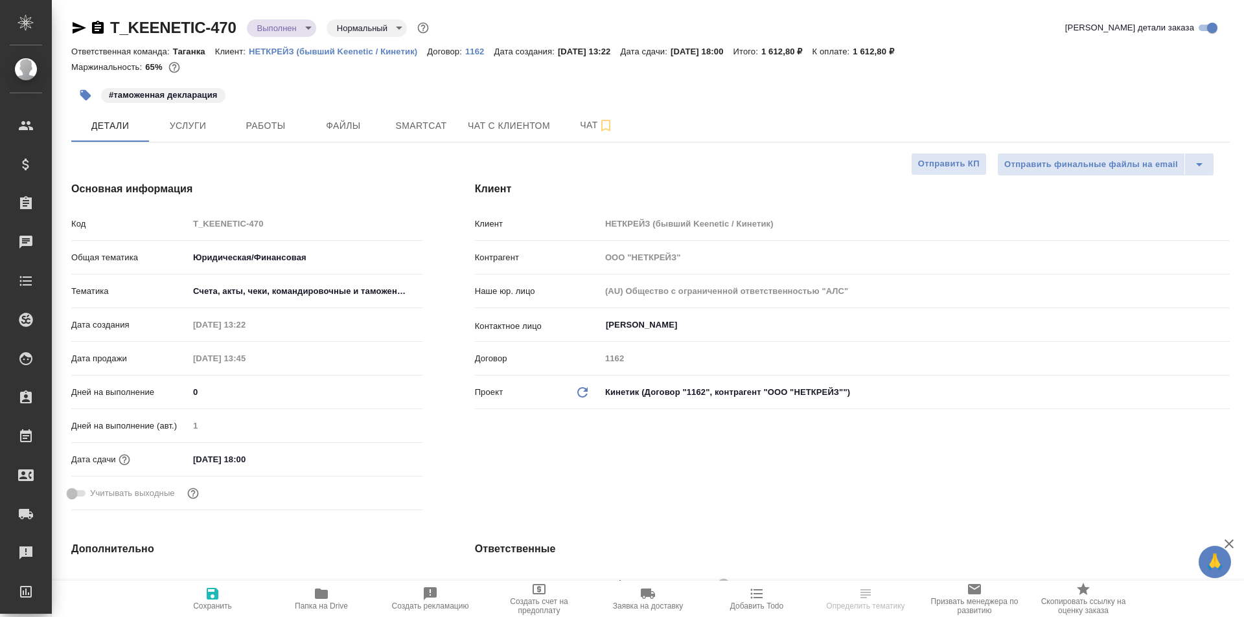
select select "RU"
click at [260, 119] on span "Работы" at bounding box center [265, 126] width 62 height 16
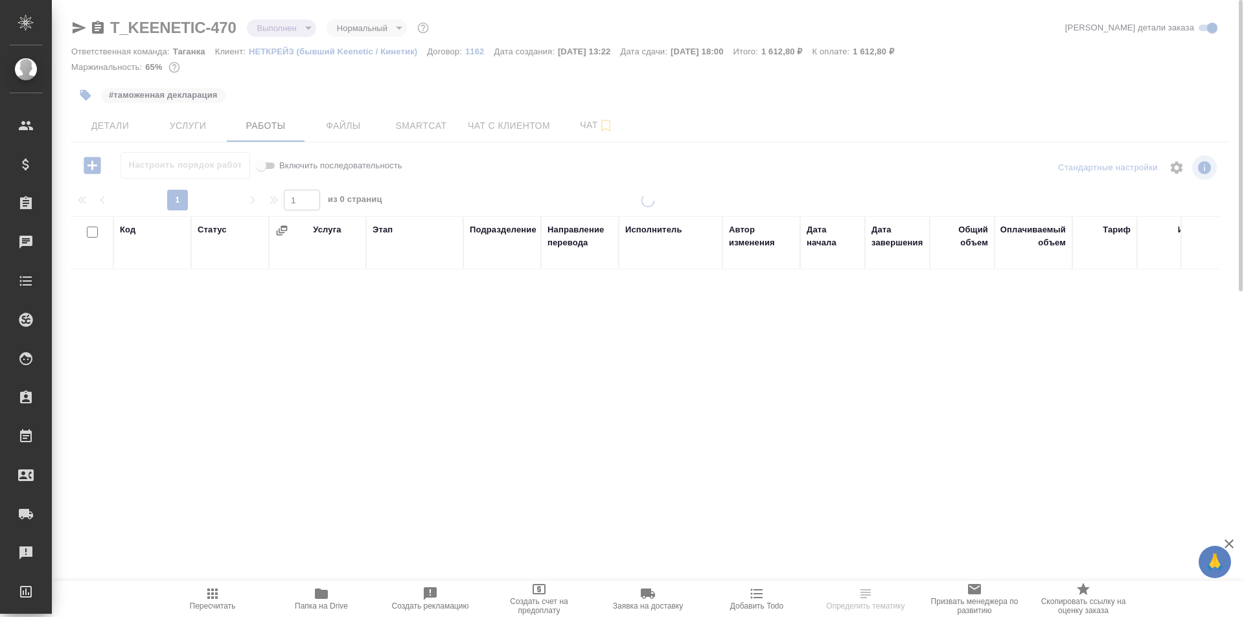
click at [332, 111] on button "Файлы" at bounding box center [343, 125] width 78 height 32
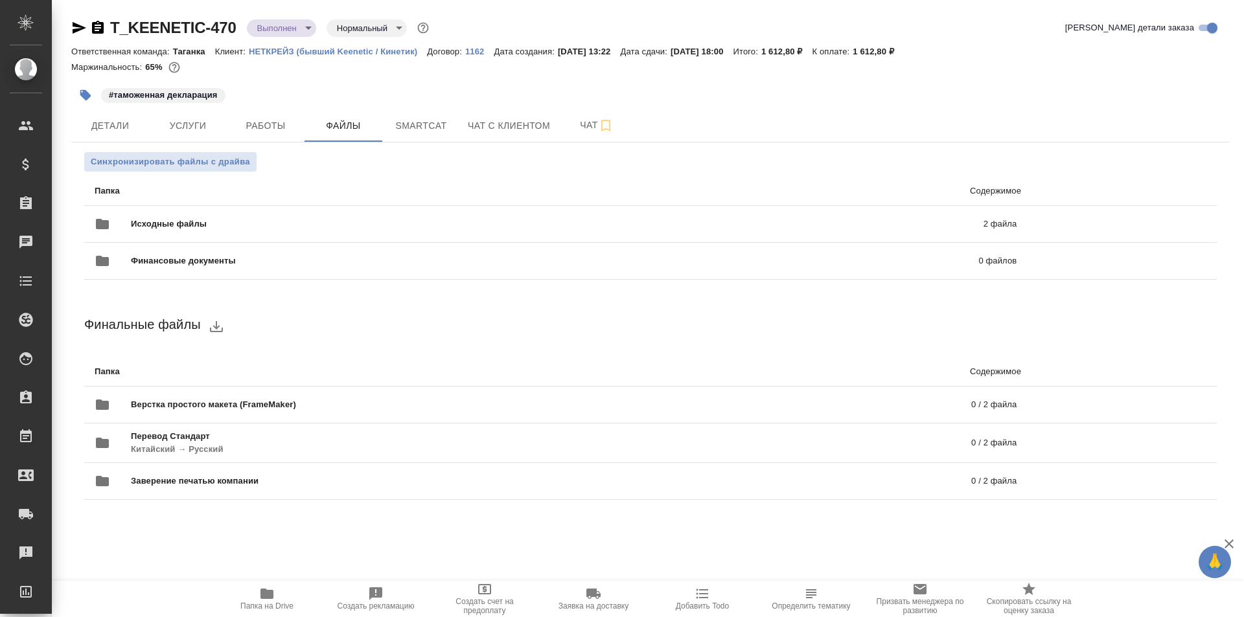
click at [266, 589] on icon "button" at bounding box center [266, 594] width 13 height 10
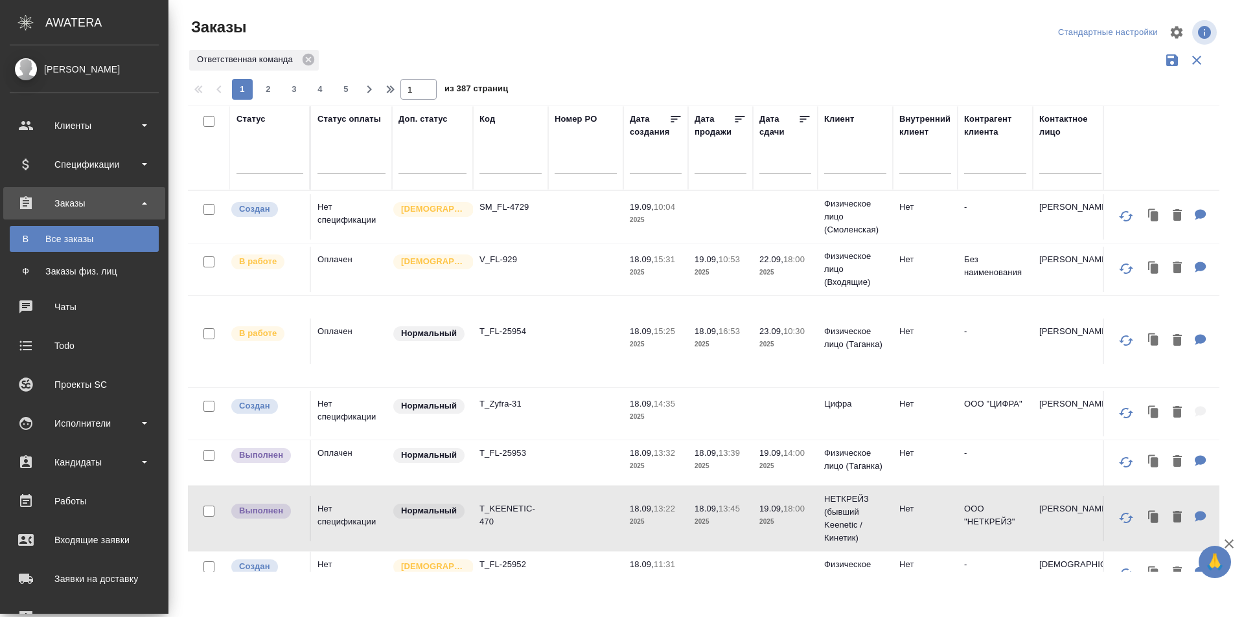
scroll to position [0, 347]
